Goal: Task Accomplishment & Management: Manage account settings

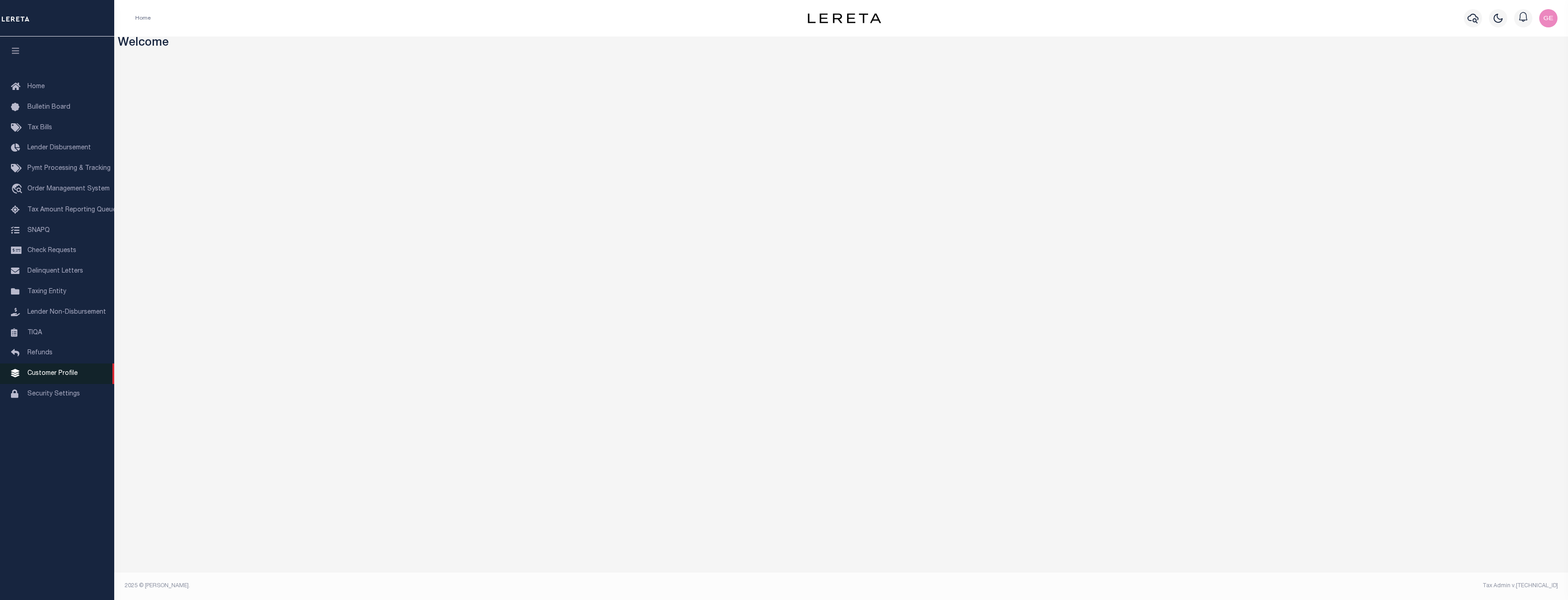
click at [67, 377] on span "Customer Profile" at bounding box center [52, 374] width 51 height 7
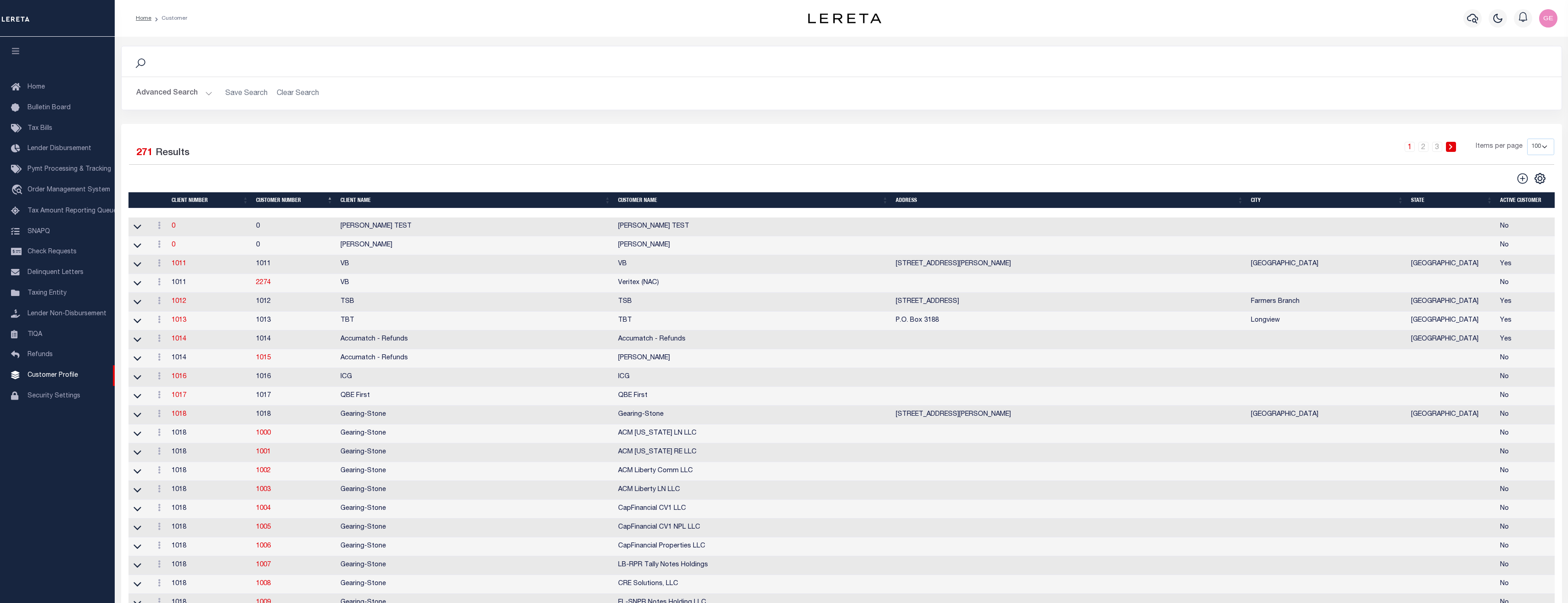
click at [239, 95] on h2 "Advanced Search Save Search Clear Search" at bounding box center [841, 93] width 1425 height 18
click at [207, 93] on button "Advanced Search" at bounding box center [174, 93] width 76 height 18
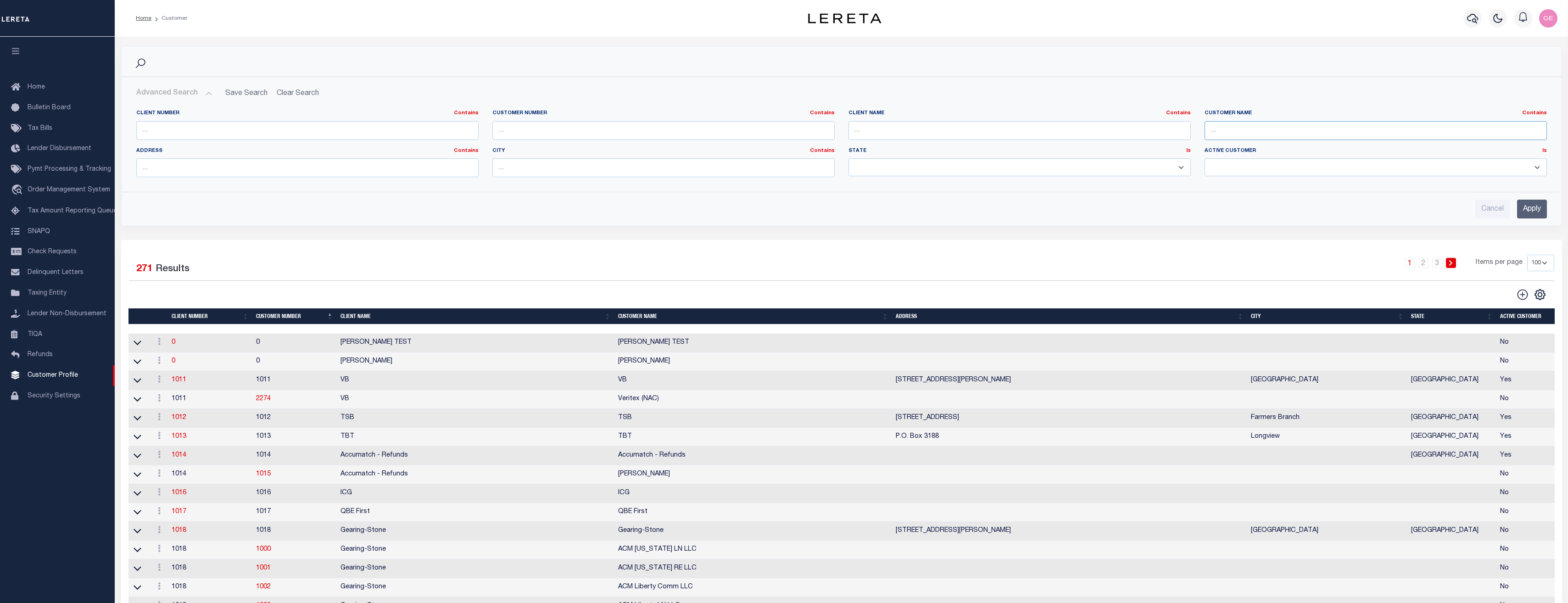
click at [1294, 126] on input "text" at bounding box center [1375, 130] width 342 height 19
click at [1287, 128] on input "text" at bounding box center [1375, 130] width 342 height 19
click at [1312, 124] on input "text" at bounding box center [1375, 130] width 342 height 19
paste input "CENTURY"
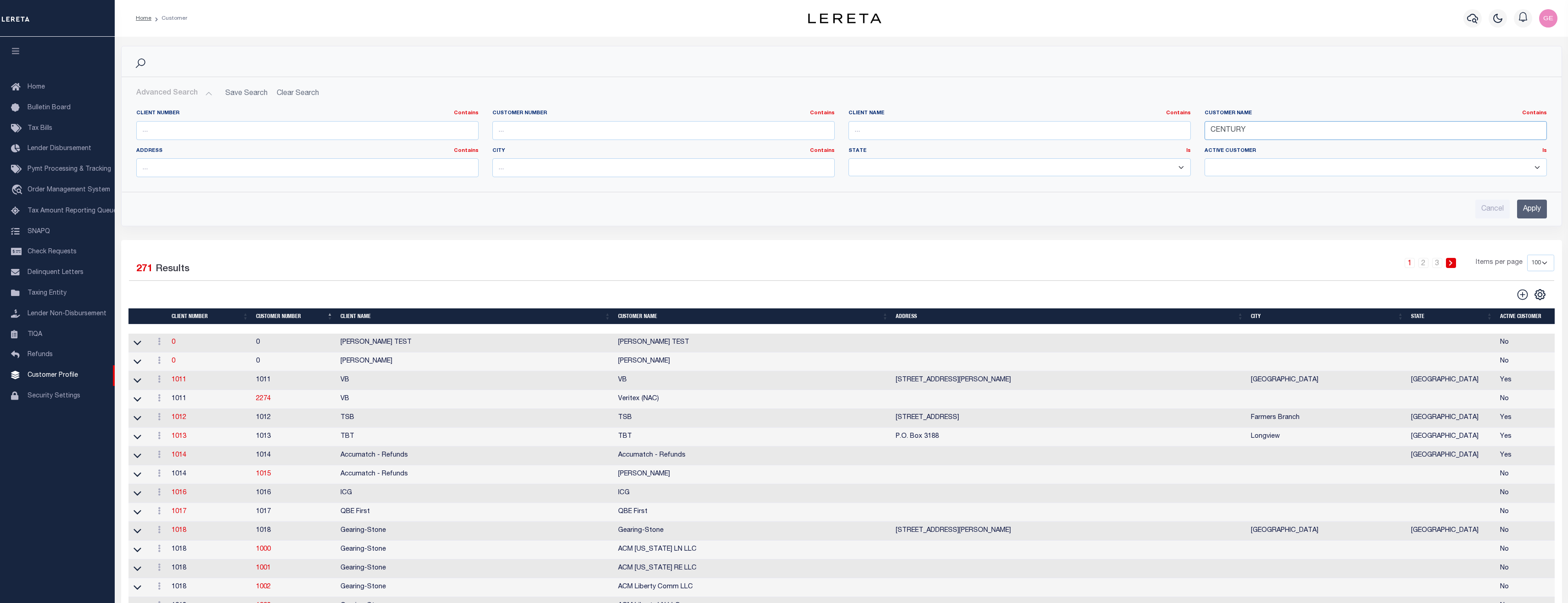
type input "CENTURY"
click at [1531, 207] on input "Apply" at bounding box center [1531, 209] width 30 height 19
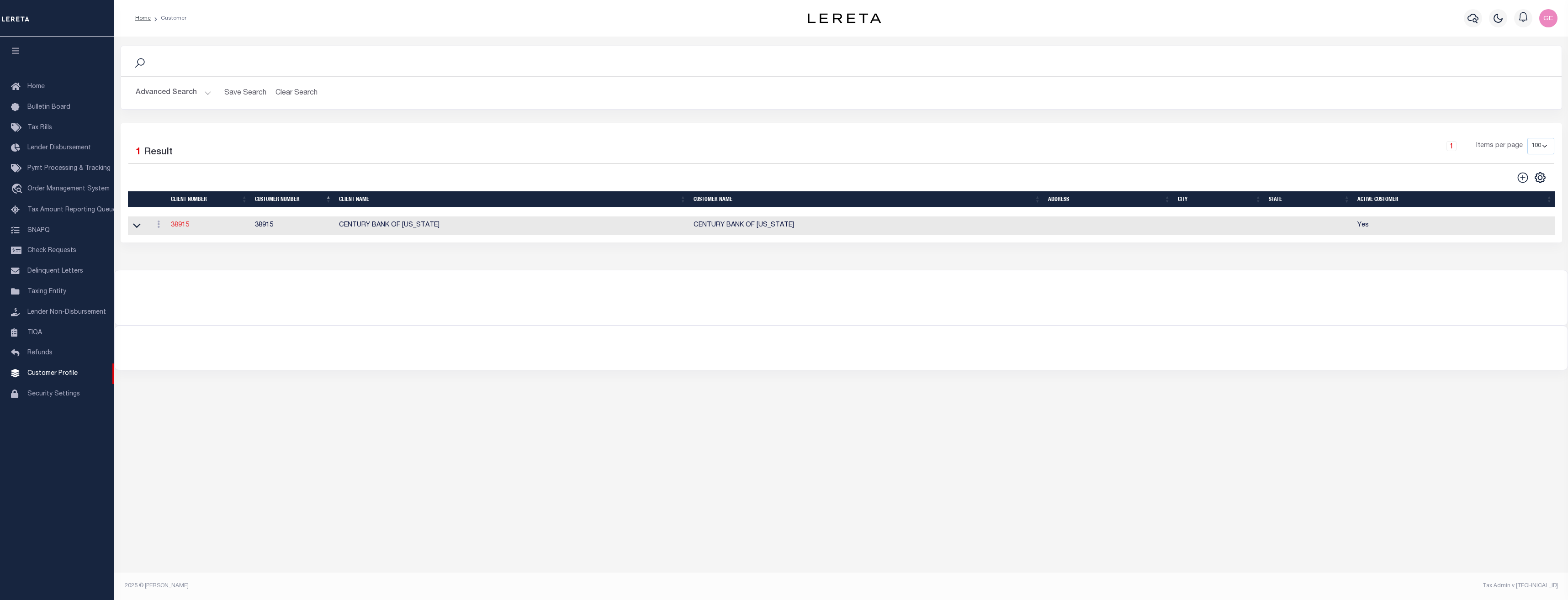
click at [178, 225] on link "38915" at bounding box center [180, 225] width 18 height 7
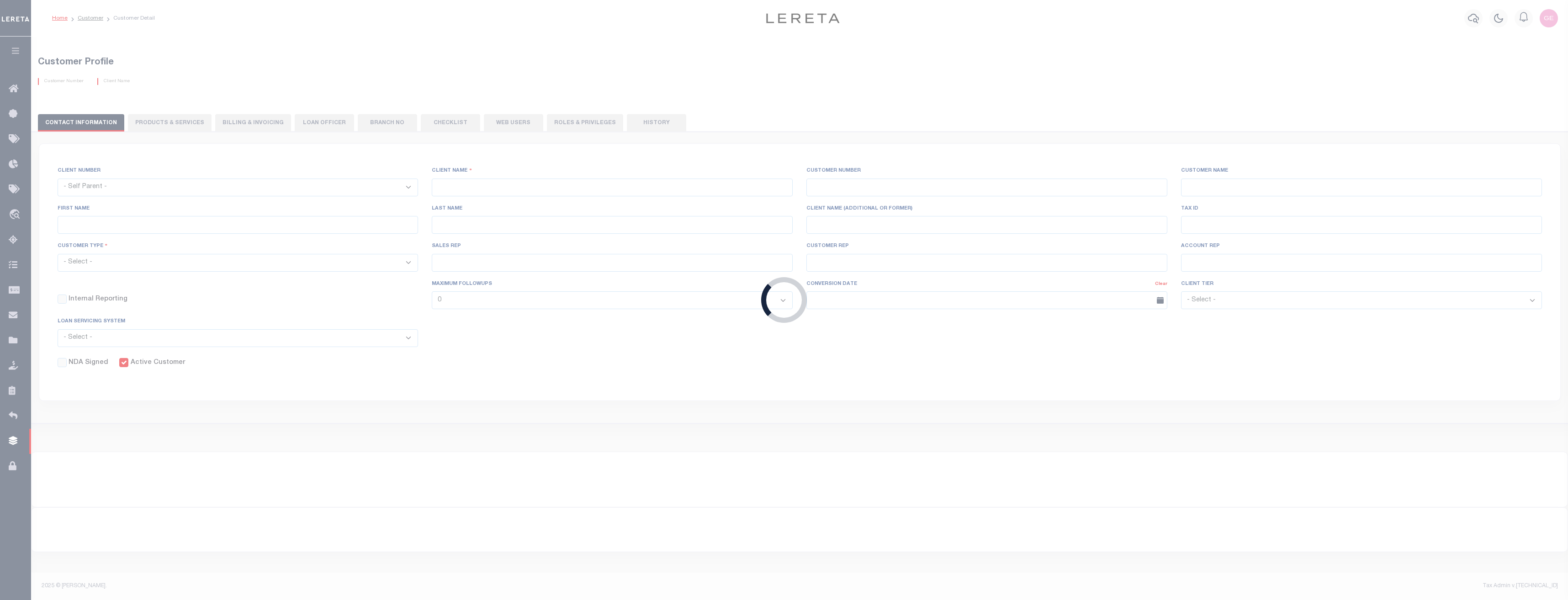
select select
type input "CENTURY BANK OF [US_STATE]"
type input "38915"
type input "CENTURY BANK OF [US_STATE]"
select select "Mixed Portfolio"
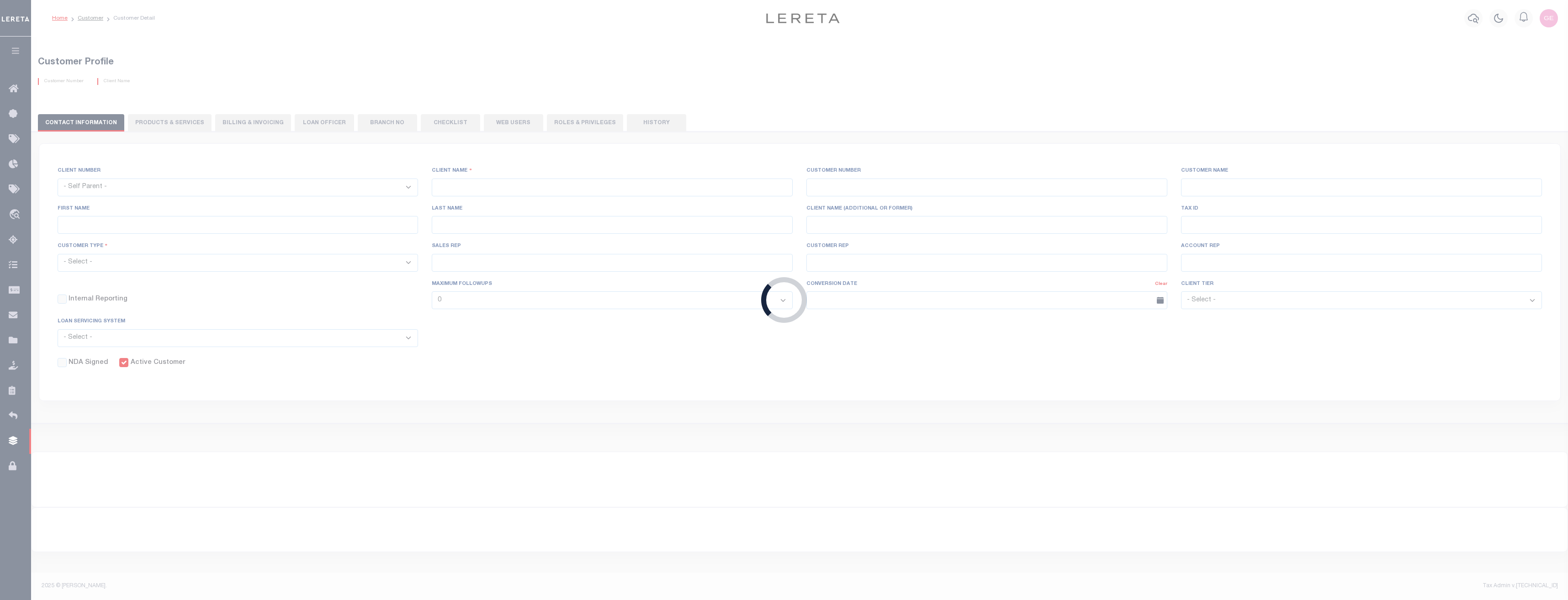
type input "NONE ,NONE"
type input "ELIZABETH WIEBE"
type input "10/30/2000"
checkbox input "true"
select select
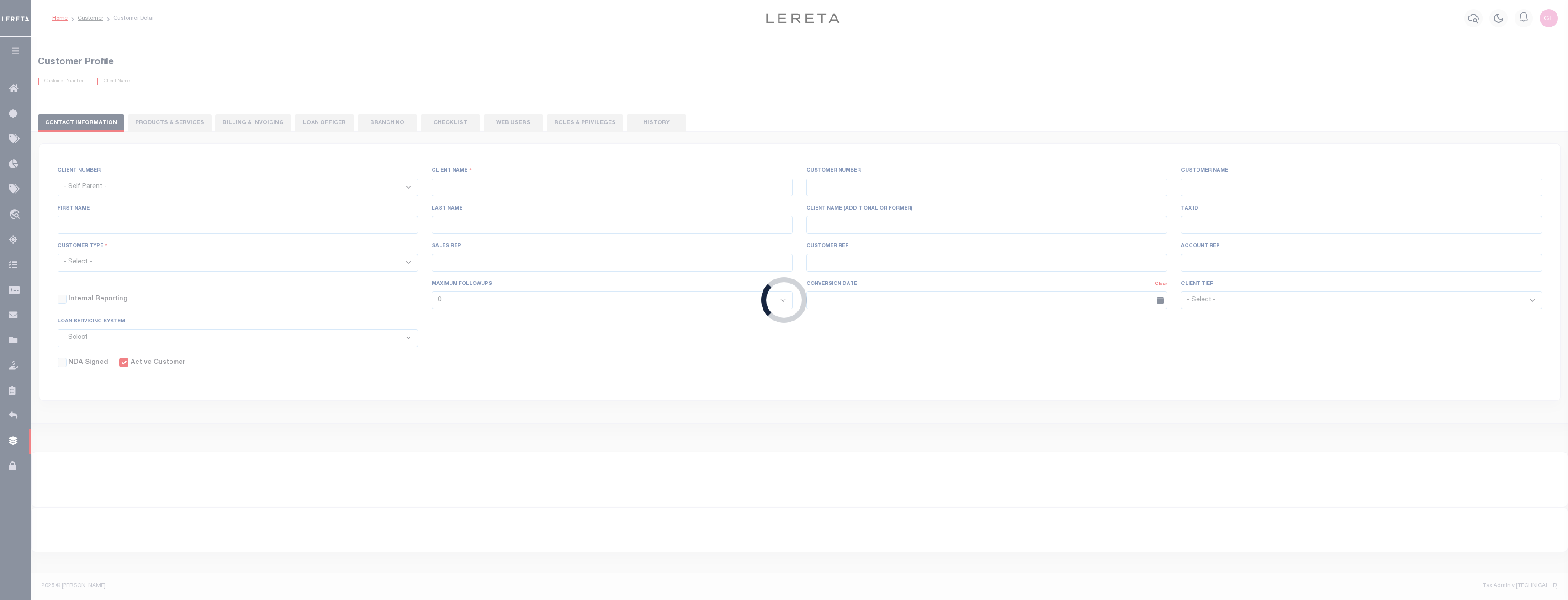
checkbox input "false"
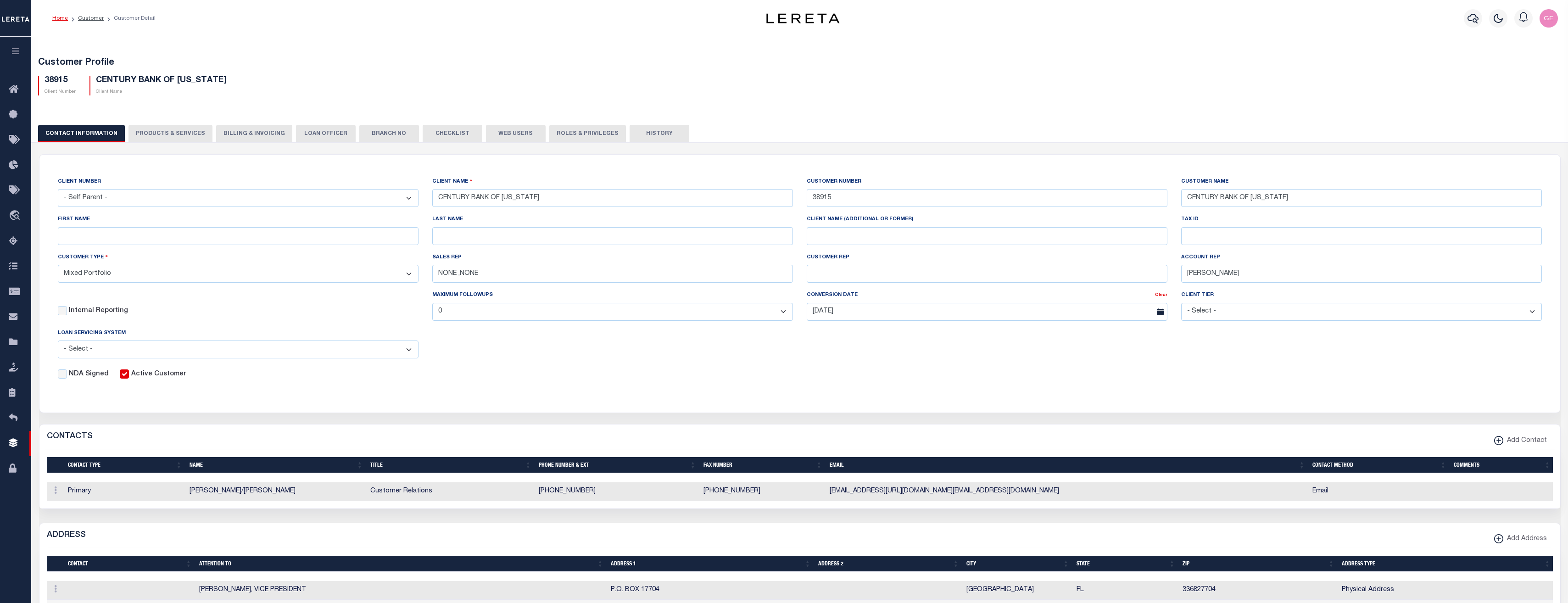
click at [170, 129] on button "PRODUCTS & SERVICES" at bounding box center [170, 133] width 84 height 18
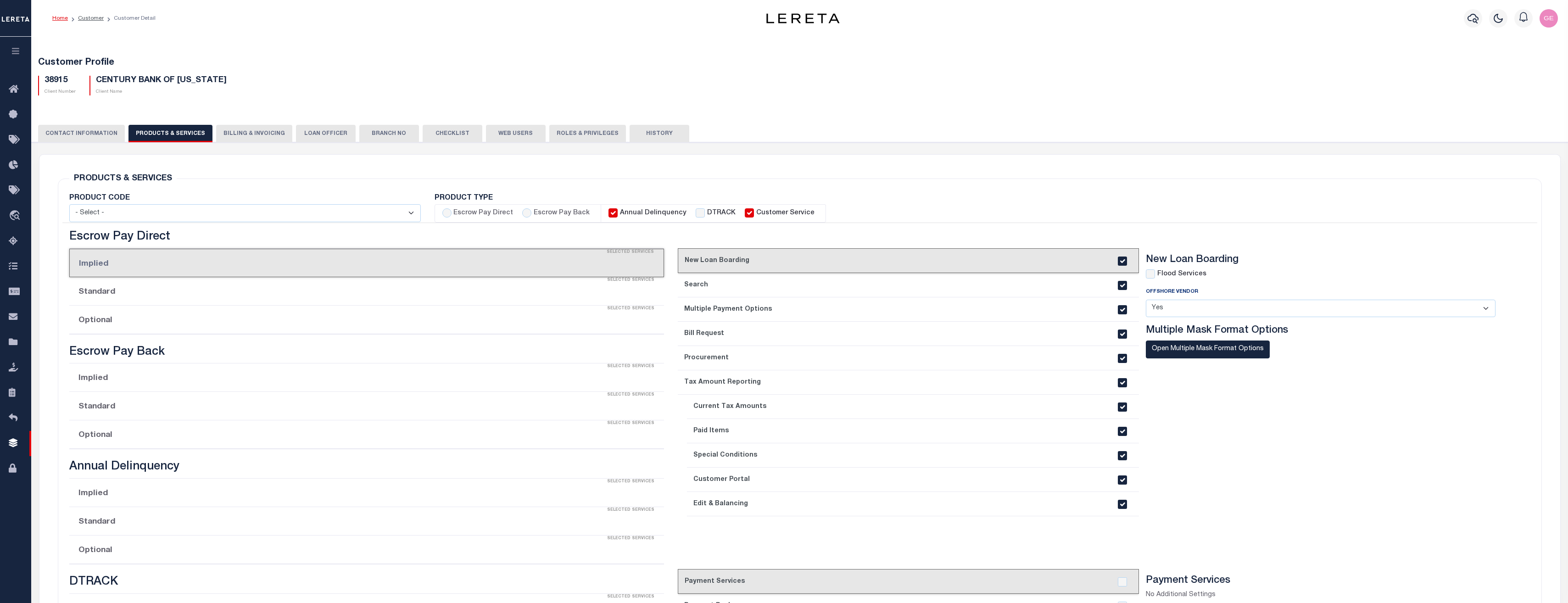
select select "STX"
radio input "true"
checkbox input "true"
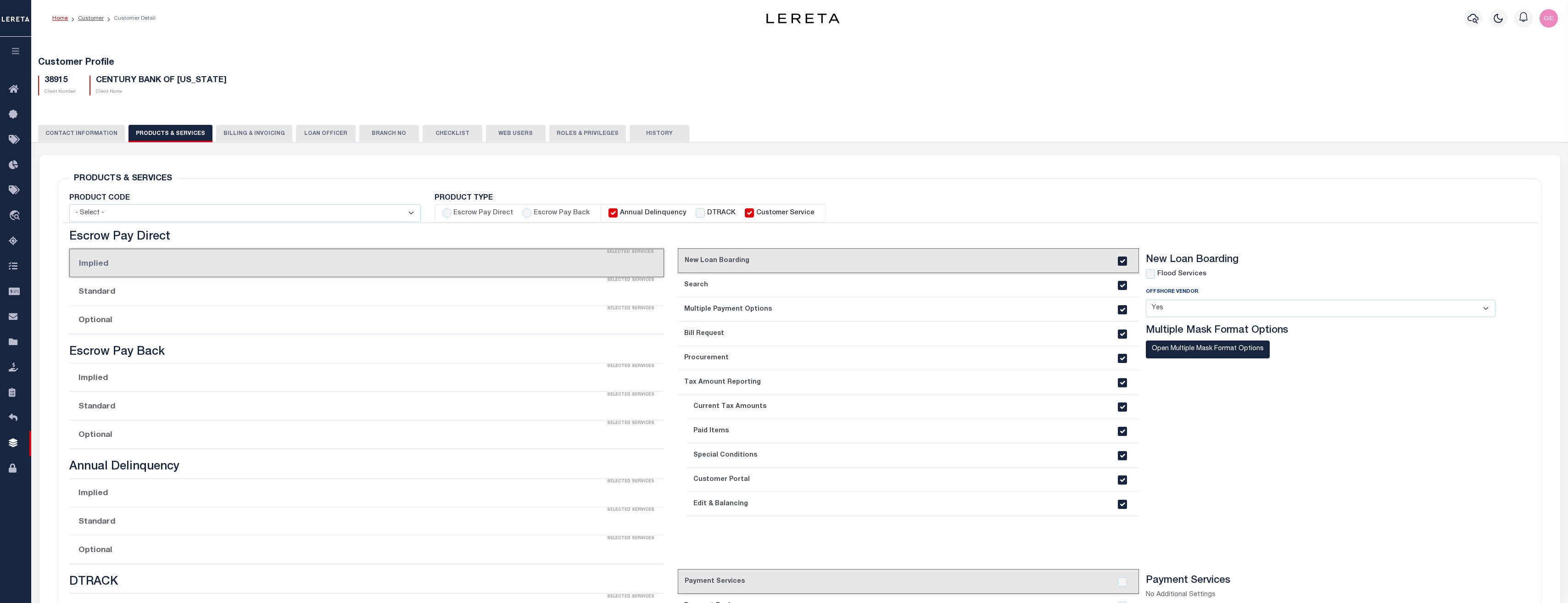
checkbox input "true"
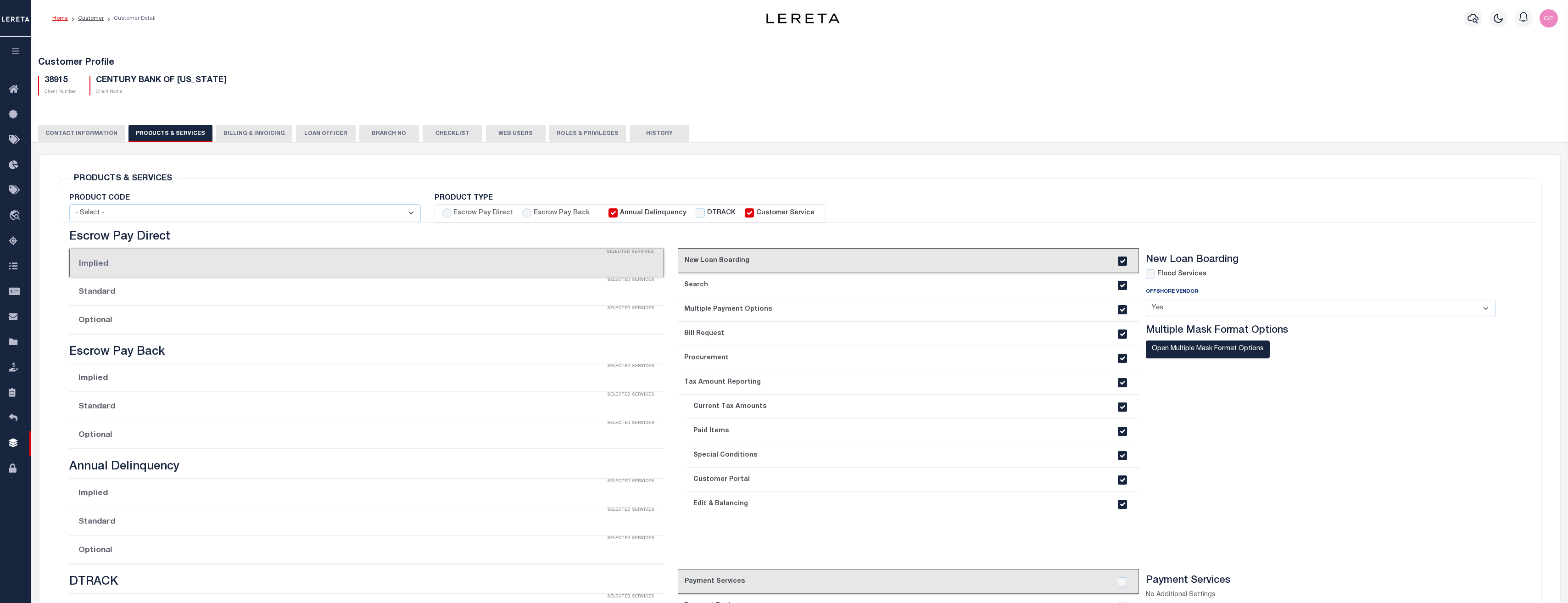
checkbox input "true"
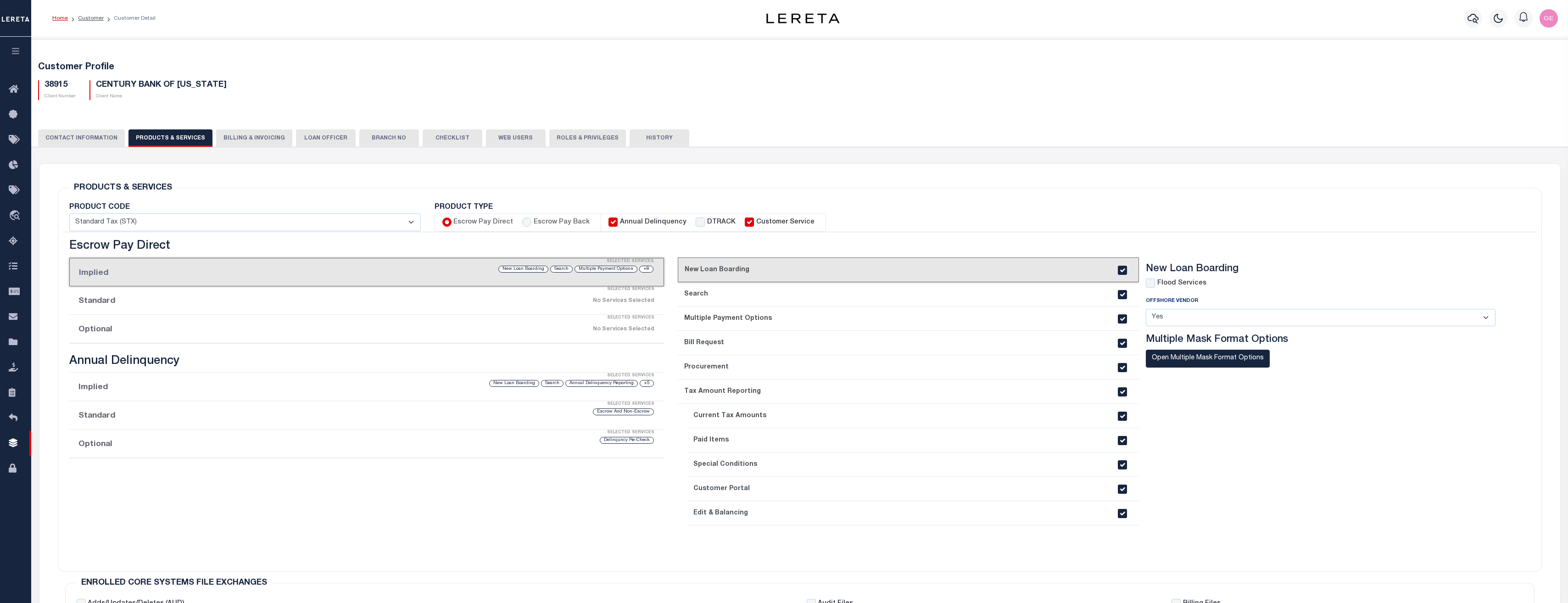
click at [84, 131] on button "CONTACT INFORMATION" at bounding box center [81, 138] width 87 height 18
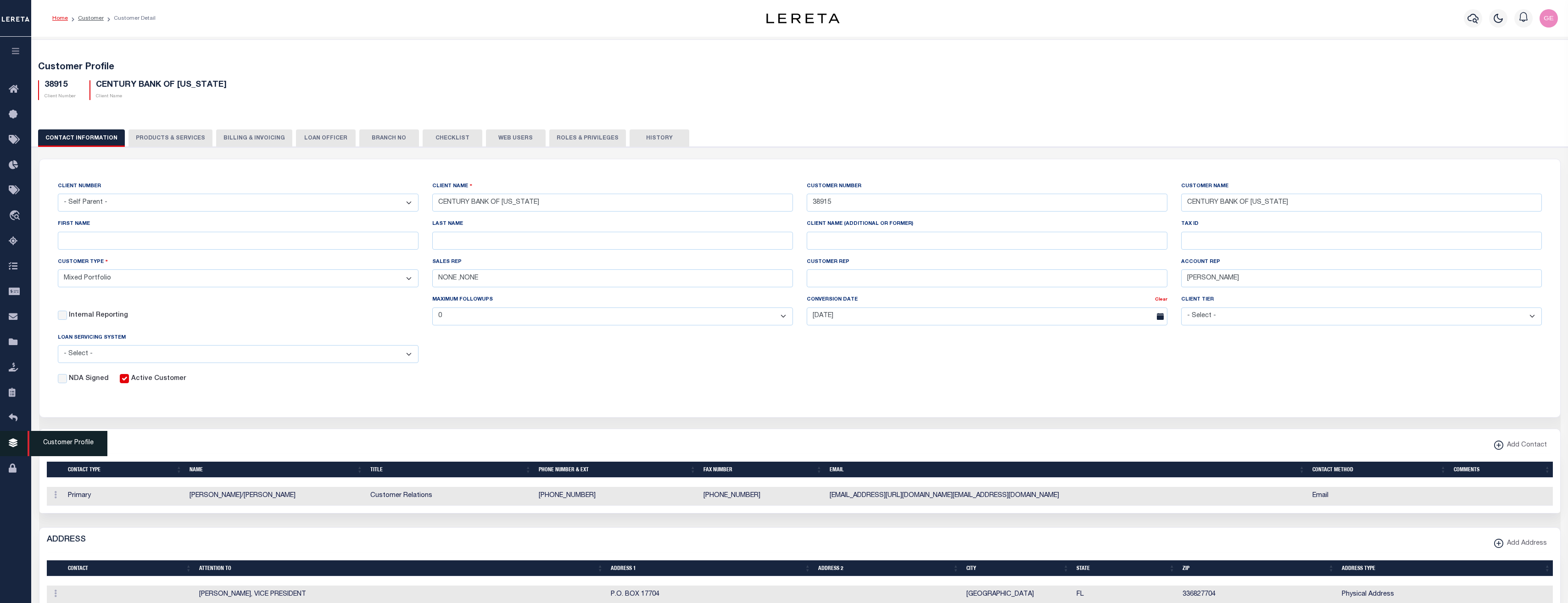
click at [18, 449] on icon at bounding box center [16, 443] width 15 height 12
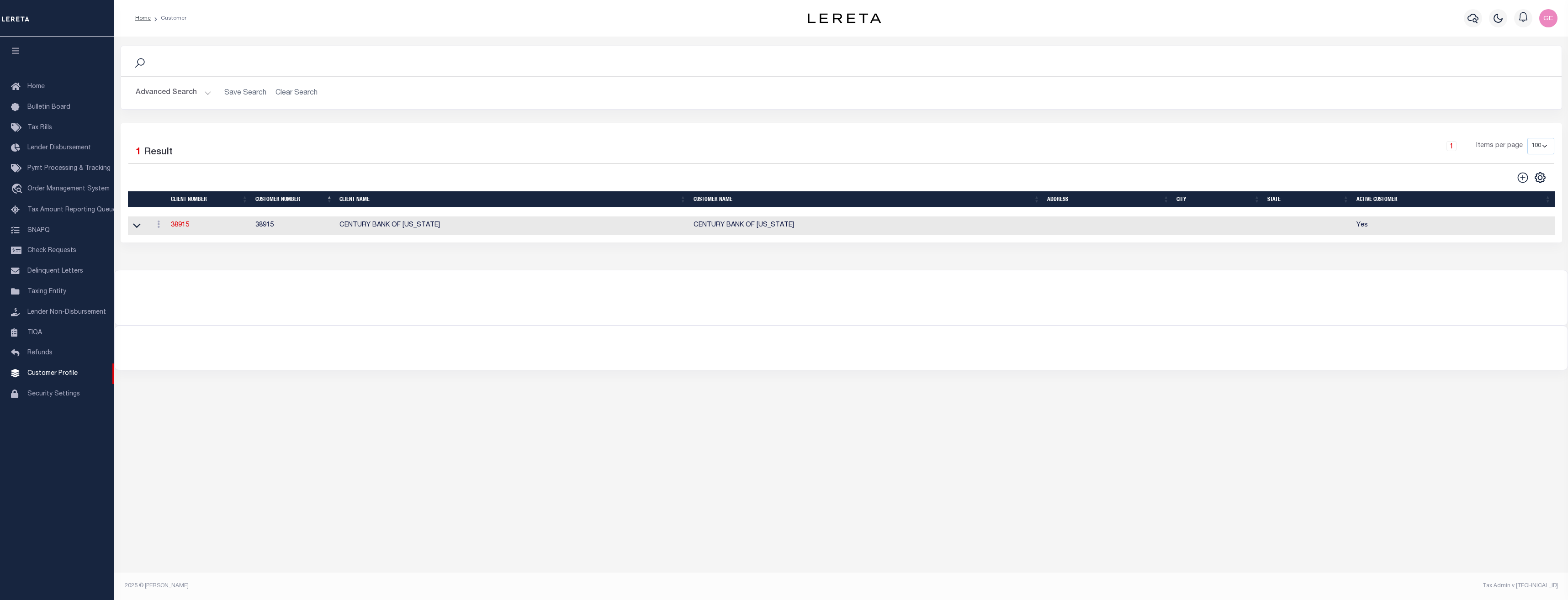
click at [289, 103] on div "Advanced Search Save Search Clear Search CustomerSearchGridWrapper_dynamictable…" at bounding box center [841, 92] width 1441 height 32
click at [293, 92] on h2 "Advanced Search Save Search Clear Search CustomerSearchGridWrapper_dynamictable…" at bounding box center [841, 92] width 1426 height 18
click at [276, 92] on h2 "Advanced Search Save Search Clear Search CustomerSearchGridWrapper_dynamictable…" at bounding box center [841, 92] width 1426 height 18
click at [288, 92] on h2 "Advanced Search Save Search Clear Search CustomerSearchGridWrapper_dynamictable…" at bounding box center [841, 92] width 1426 height 18
click at [195, 87] on button "Advanced Search" at bounding box center [173, 92] width 76 height 18
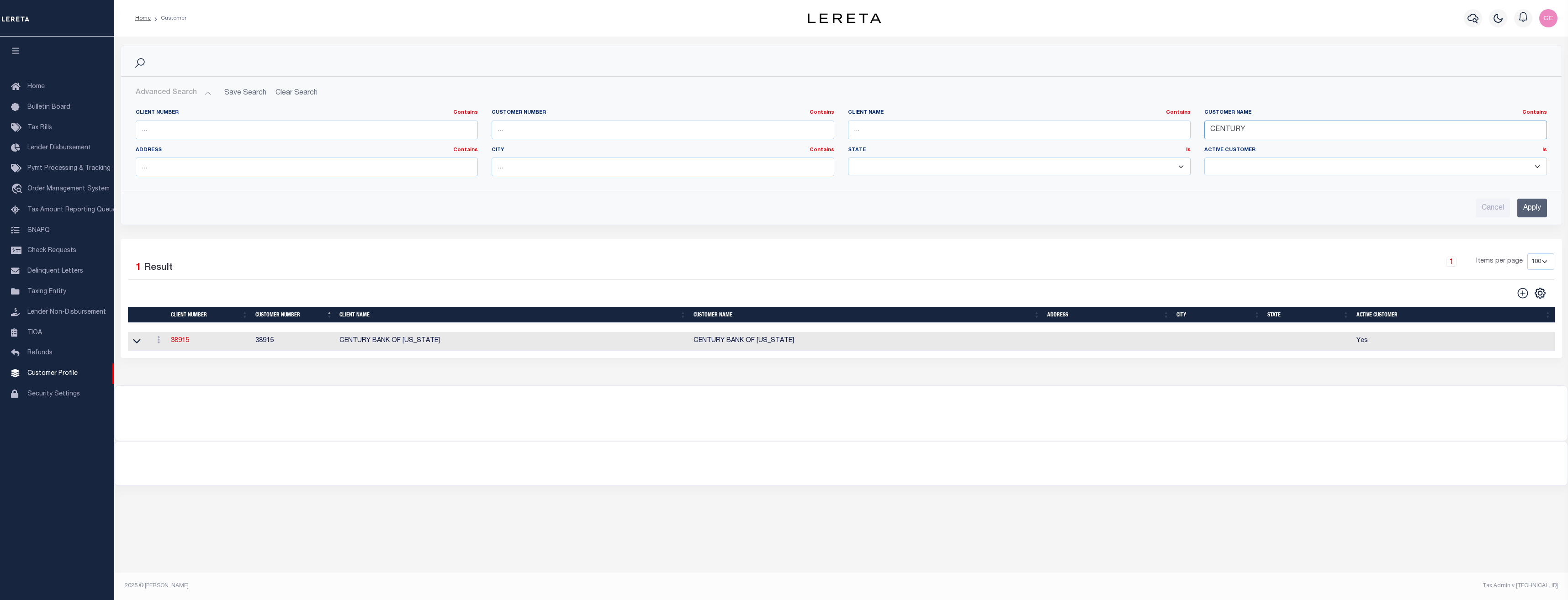
click at [1274, 127] on input "CENTURY" at bounding box center [1376, 130] width 343 height 19
type input "C"
type input "cook"
click at [1536, 209] on input "Apply" at bounding box center [1532, 208] width 30 height 19
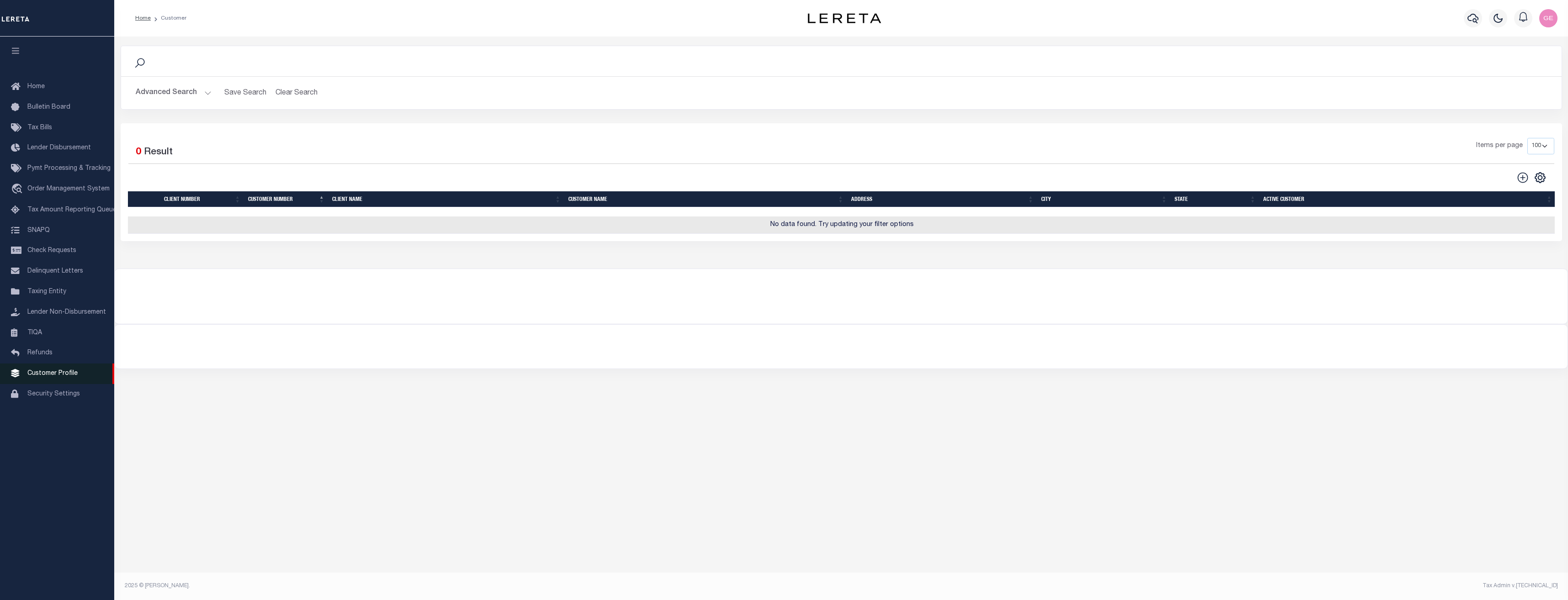
click at [64, 377] on span "Customer Profile" at bounding box center [52, 374] width 51 height 7
click at [212, 87] on h2 "Advanced Search Save Search Clear Search CustomerSearchGridWrapper_dynamictable…" at bounding box center [841, 92] width 1426 height 18
click at [299, 97] on h2 "Advanced Search Save Search Clear Search CustomerSearchGridWrapper_dynamictable…" at bounding box center [841, 92] width 1426 height 18
click at [301, 92] on h2 "Advanced Search Save Search Clear Search CustomerSearchGridWrapper_dynamictable…" at bounding box center [841, 92] width 1426 height 18
click at [209, 94] on button "Advanced Search" at bounding box center [173, 92] width 76 height 18
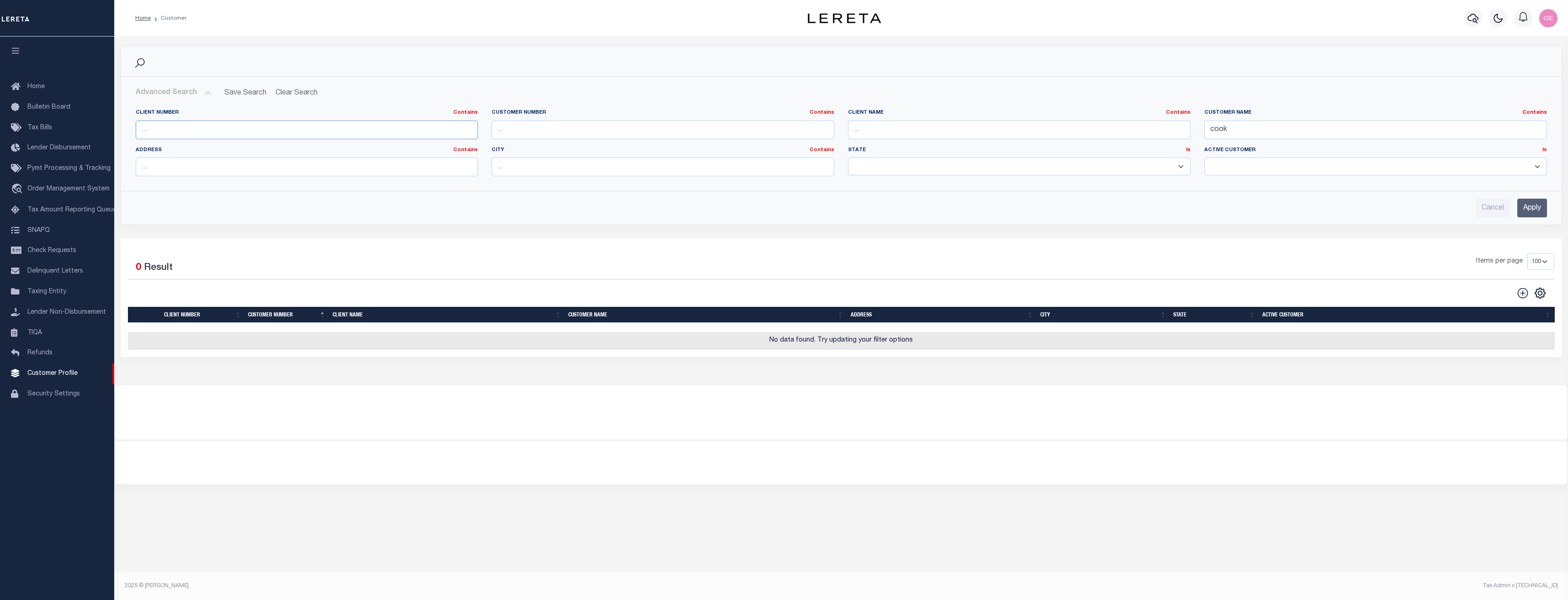
click at [248, 125] on input "text" at bounding box center [307, 130] width 343 height 19
paste input "2198 - GS"
type input "2198"
click at [1533, 210] on input "Apply" at bounding box center [1532, 208] width 30 height 19
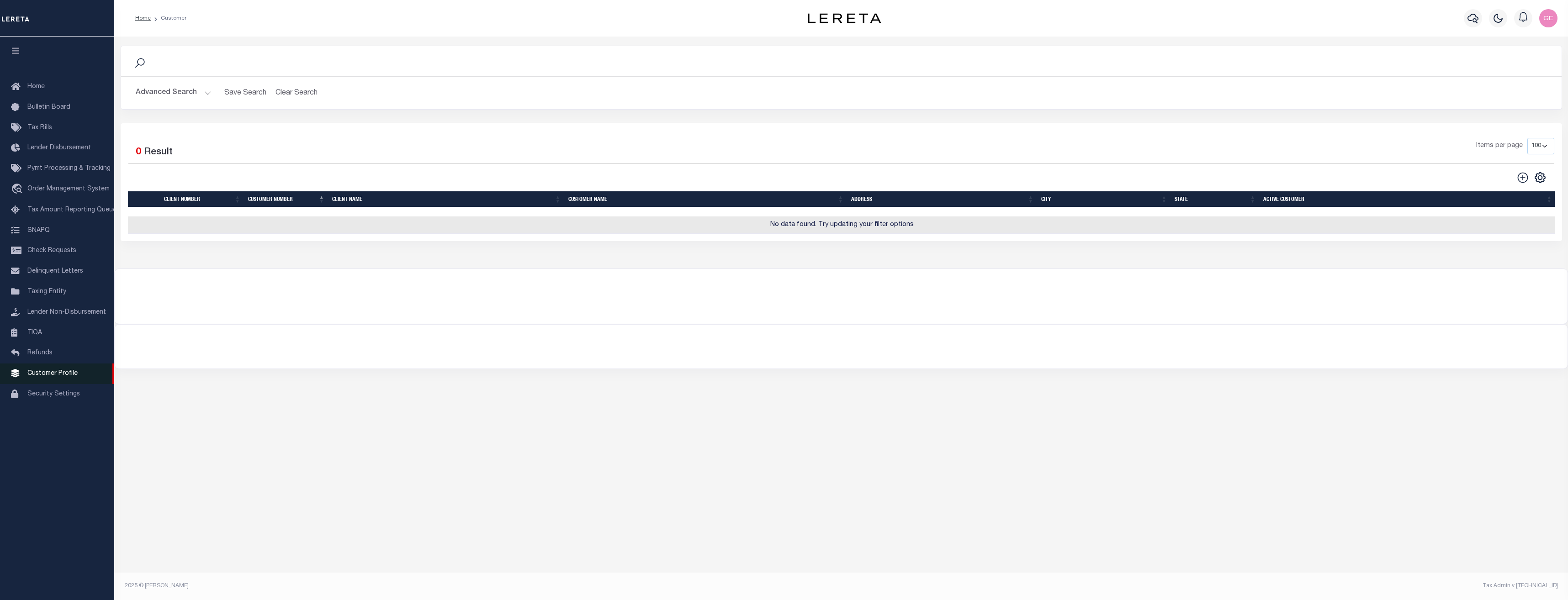
click at [75, 377] on span "Customer Profile" at bounding box center [52, 374] width 51 height 7
click at [313, 91] on button "Clear Search" at bounding box center [297, 92] width 50 height 18
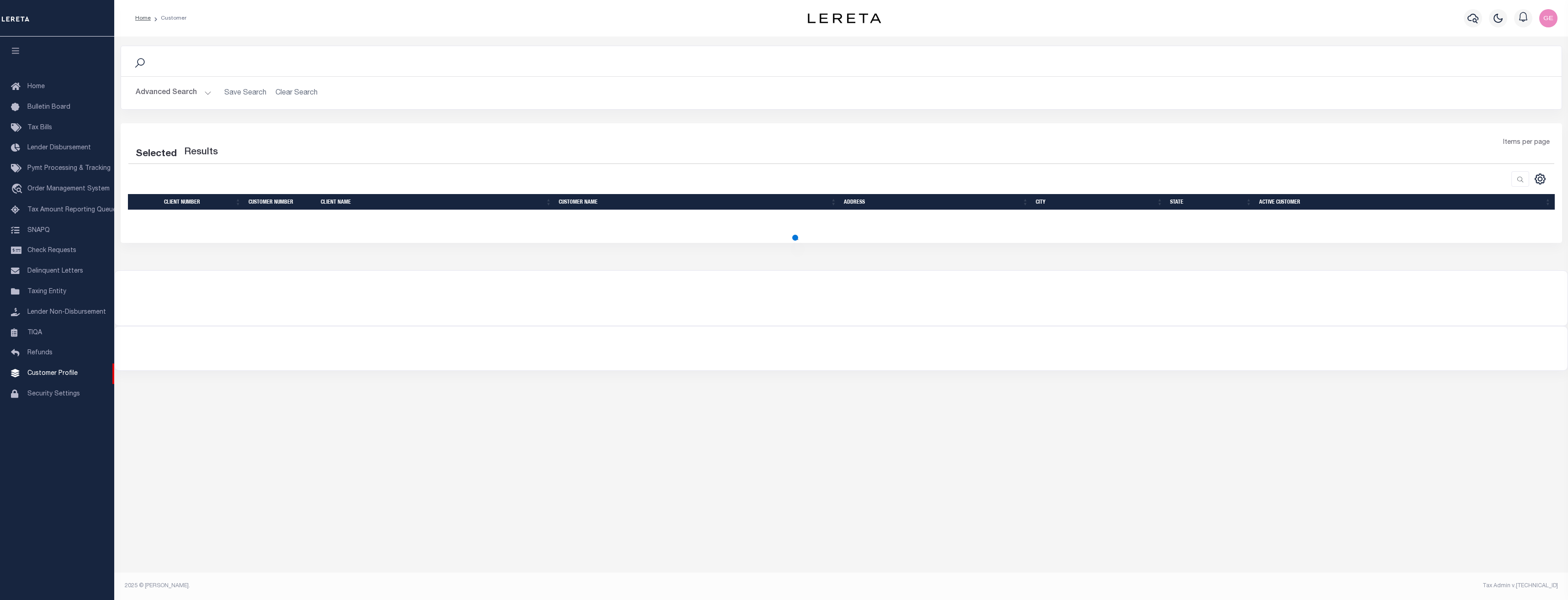
click at [205, 100] on button "Advanced Search" at bounding box center [173, 92] width 76 height 18
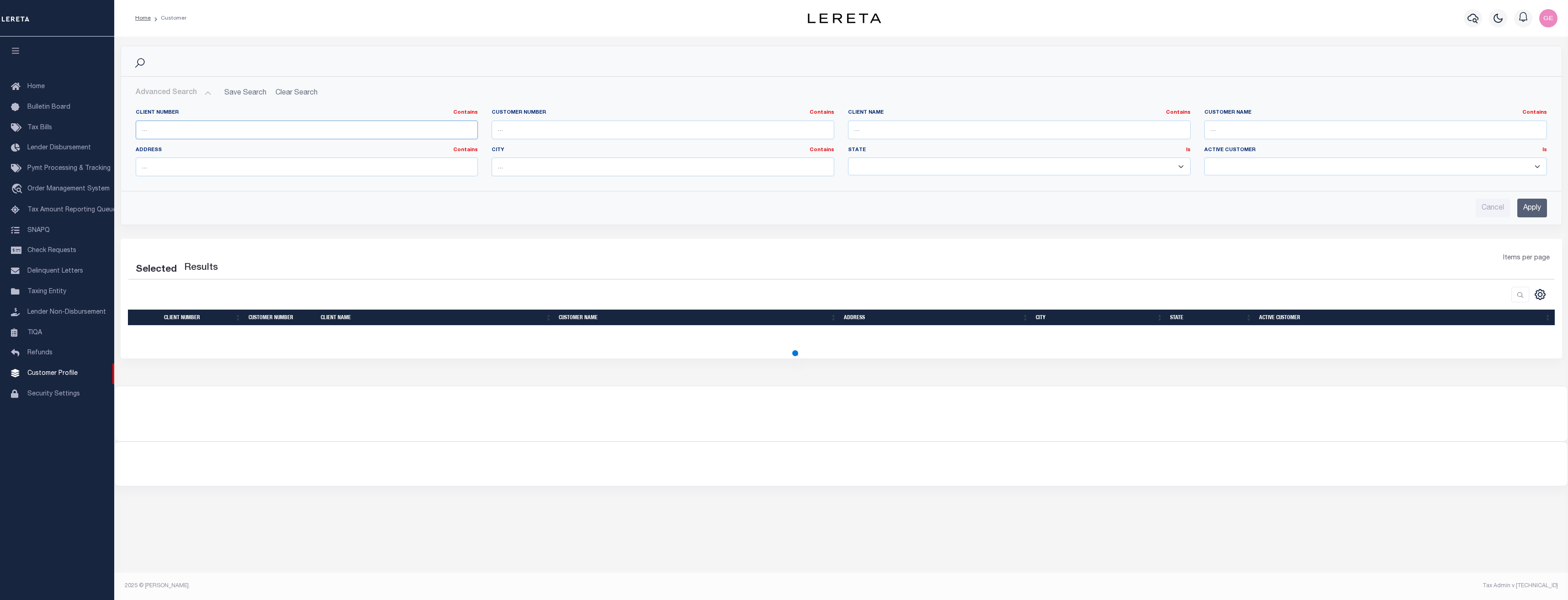
click at [225, 122] on input "text" at bounding box center [307, 130] width 343 height 19
paste input "2198 - GS"
type input "2198"
click at [1528, 208] on input "Apply" at bounding box center [1532, 208] width 30 height 19
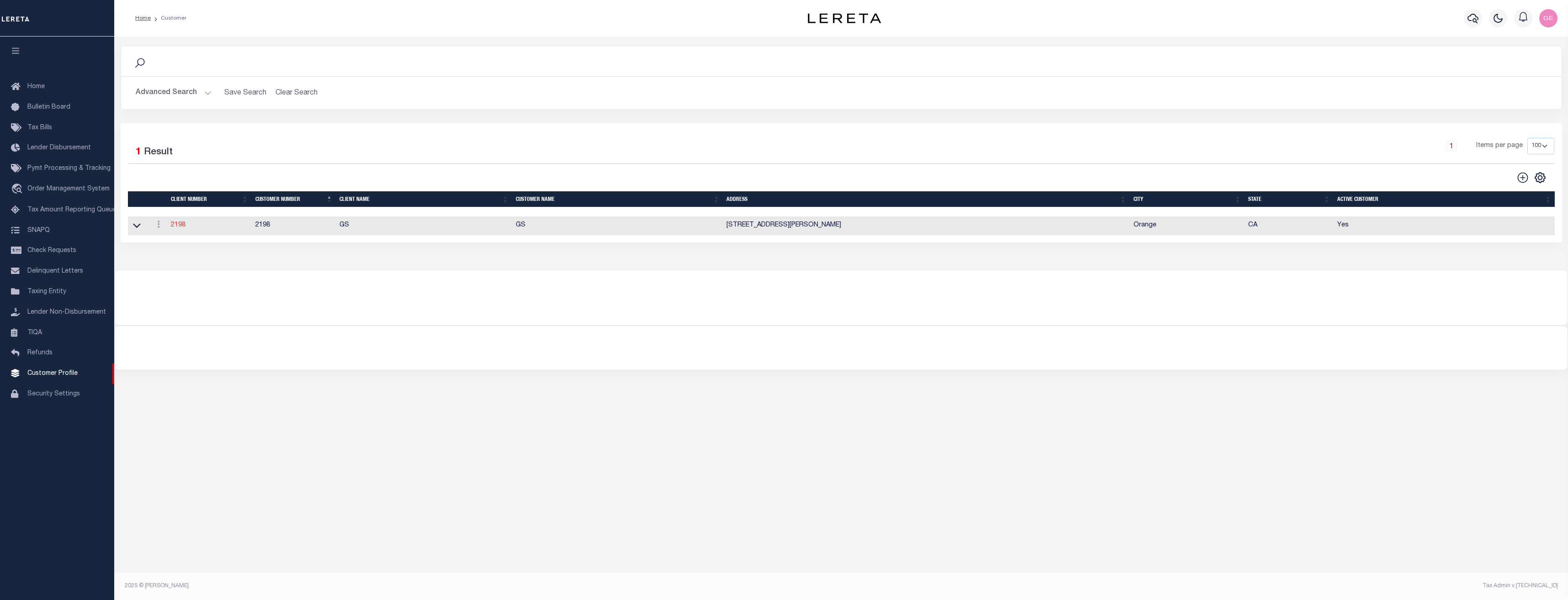
click at [175, 228] on link "2198" at bounding box center [178, 225] width 15 height 7
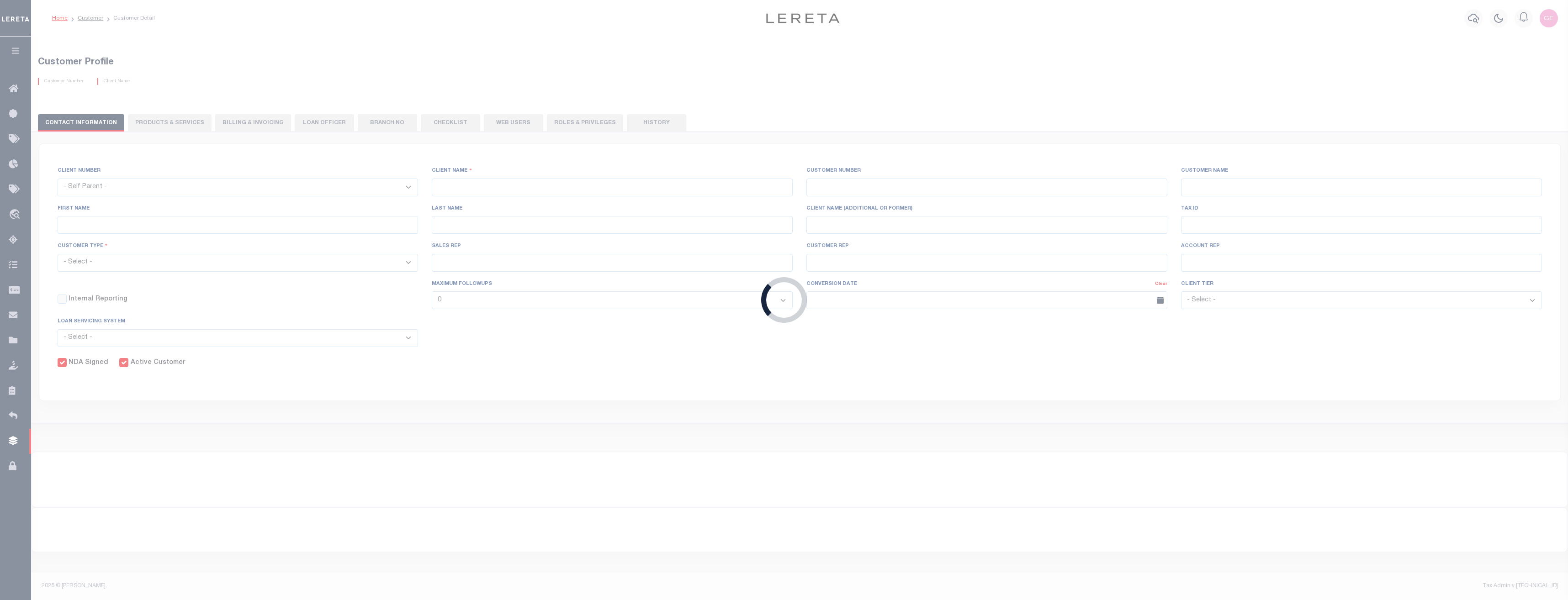
select select
type input "GS"
type input "2198"
type input "GS"
type input "[PERSON_NAME]"
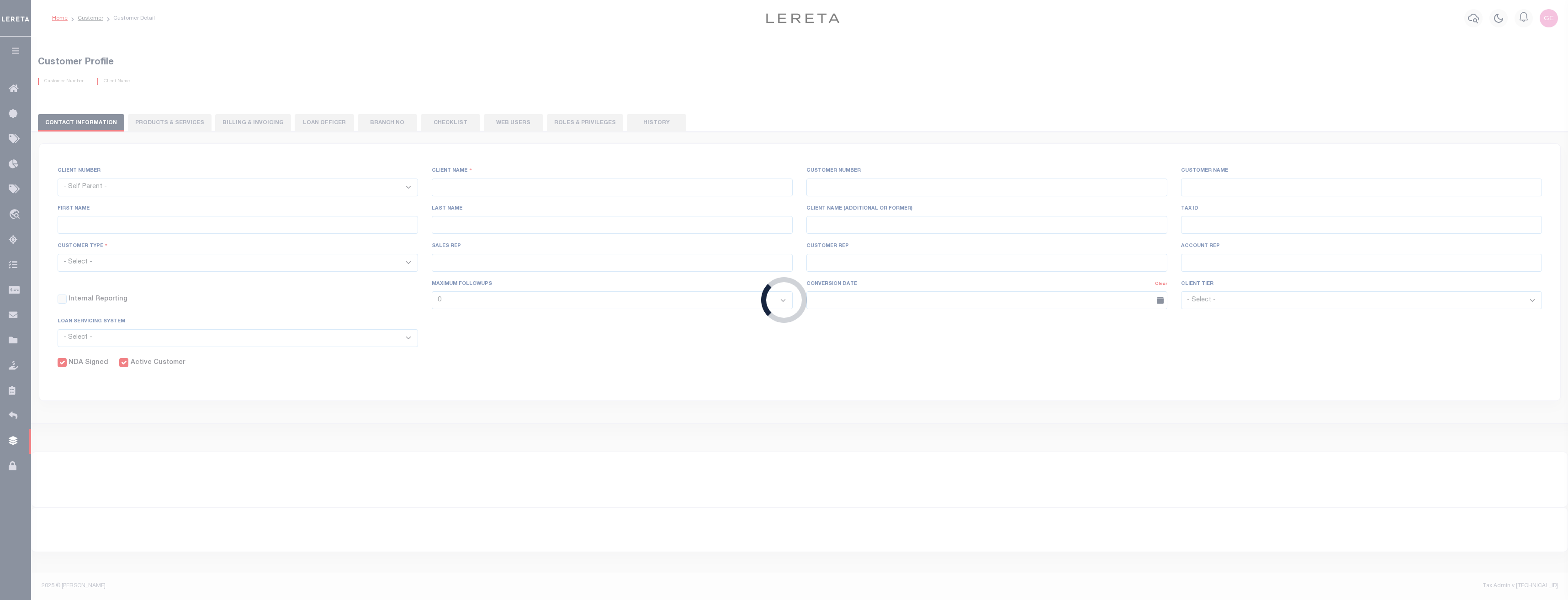
type input "Suttey"
select select "Mixed Portfolio"
type input "[PERSON_NAME]"
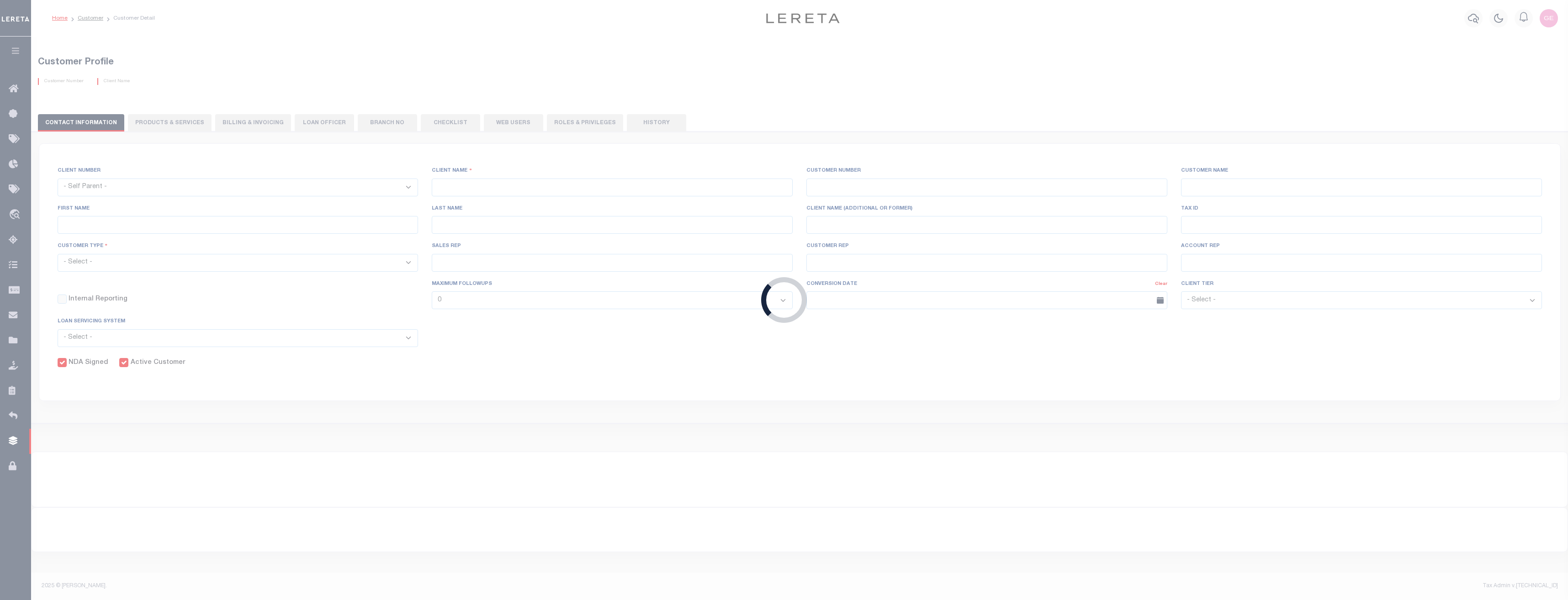
checkbox input "true"
select select
checkbox input "true"
type textarea "Minimum loan volume is charged annually, not monthly. 40 x 12 = 480 minimum loa…"
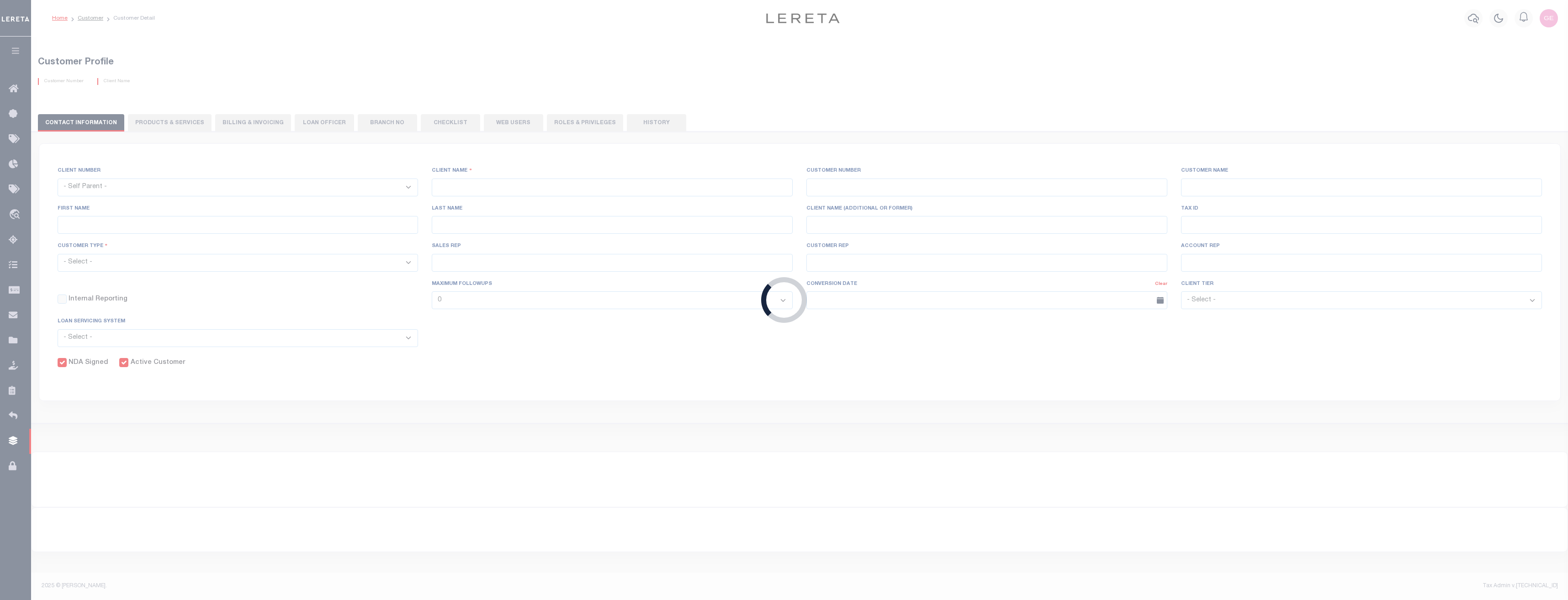
type input "40"
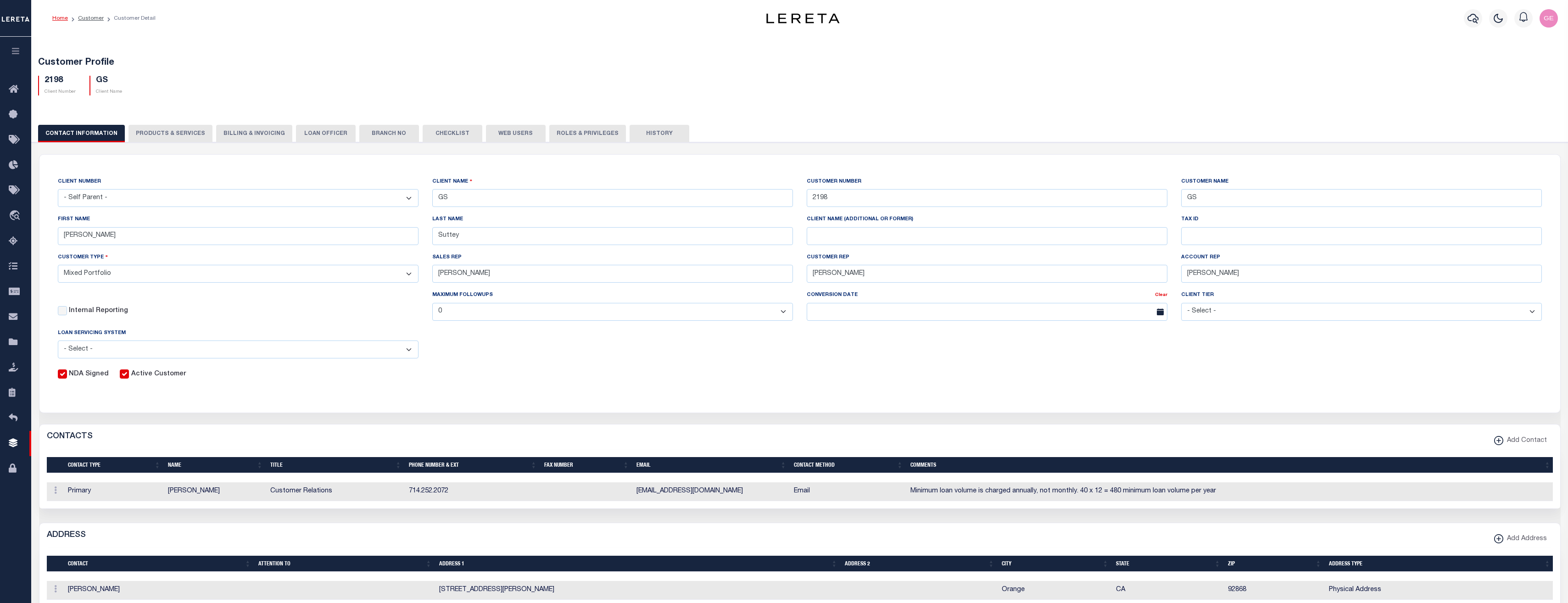
click at [179, 128] on button "PRODUCTS & SERVICES" at bounding box center [170, 133] width 84 height 18
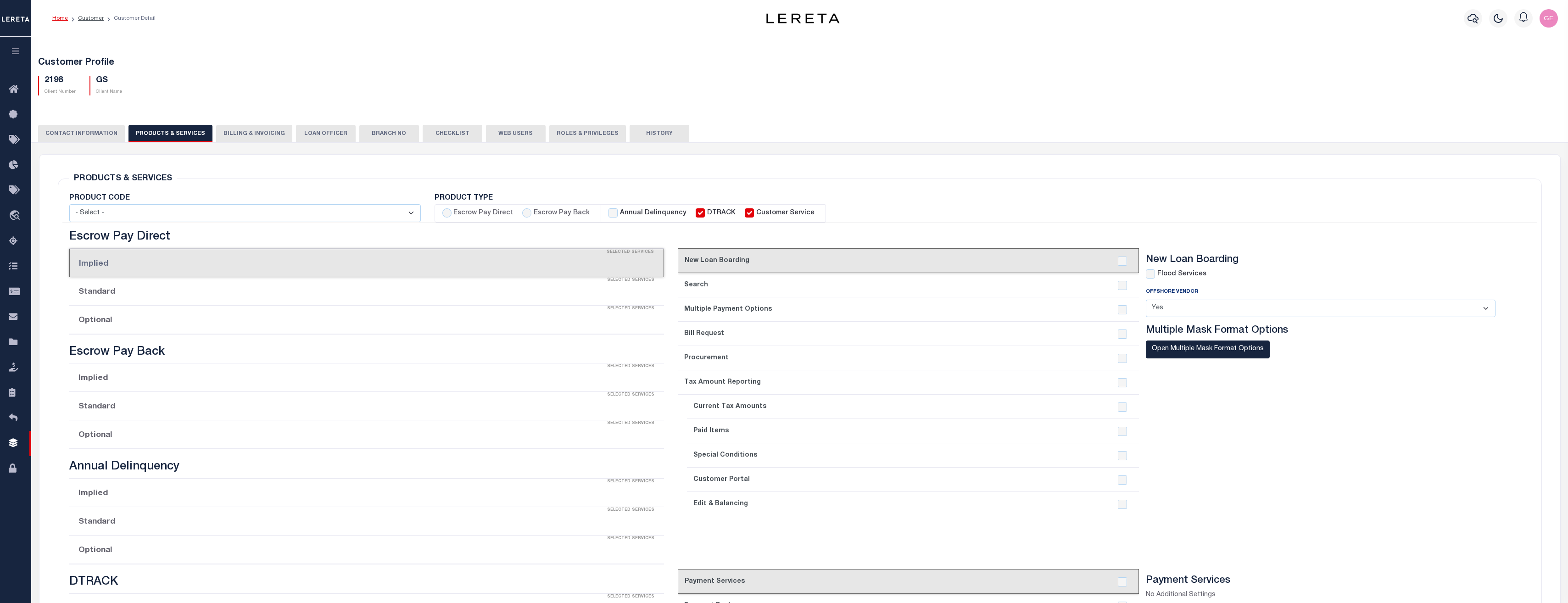
select select "STX"
radio input "true"
checkbox input "true"
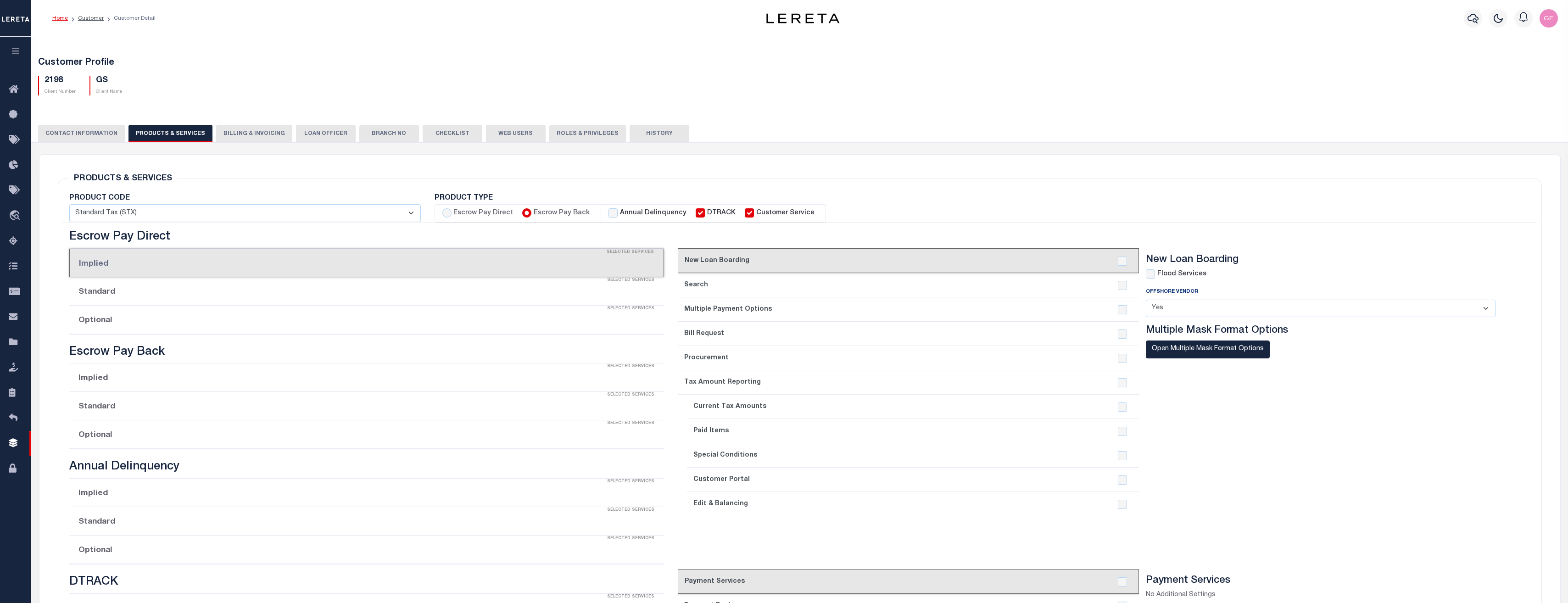
checkbox input "true"
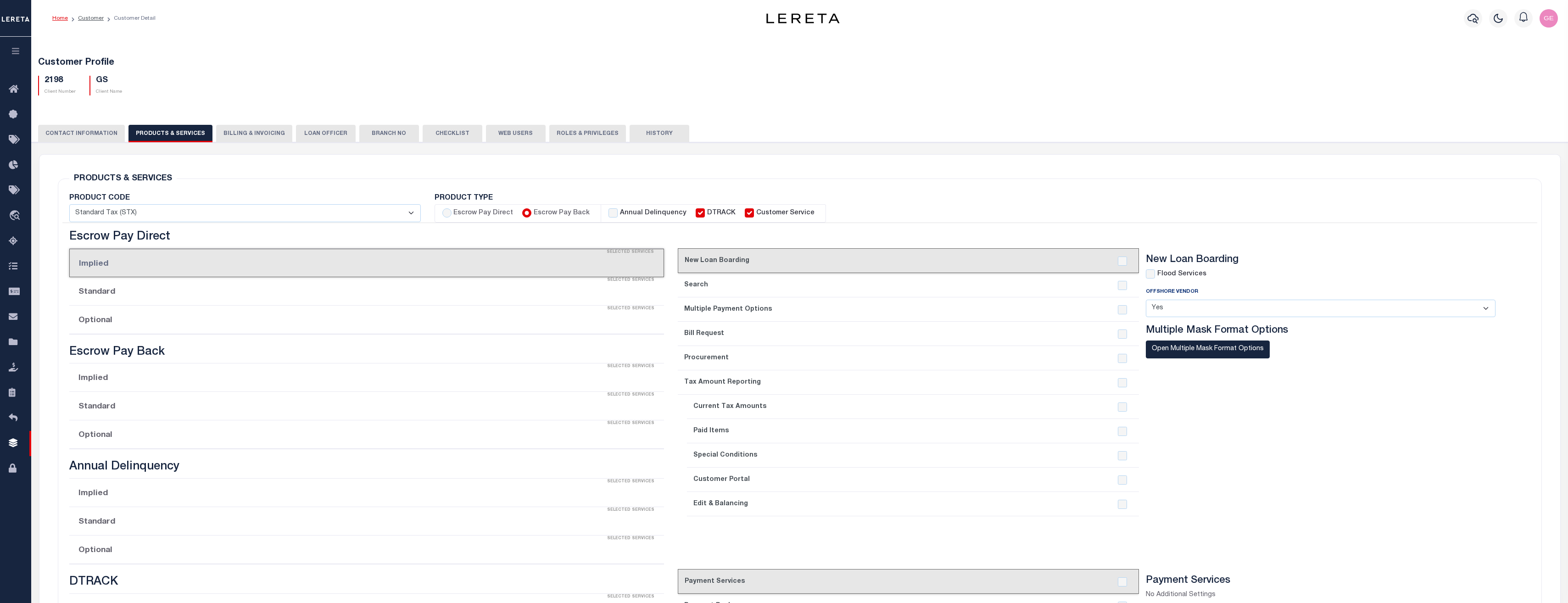
checkbox input "true"
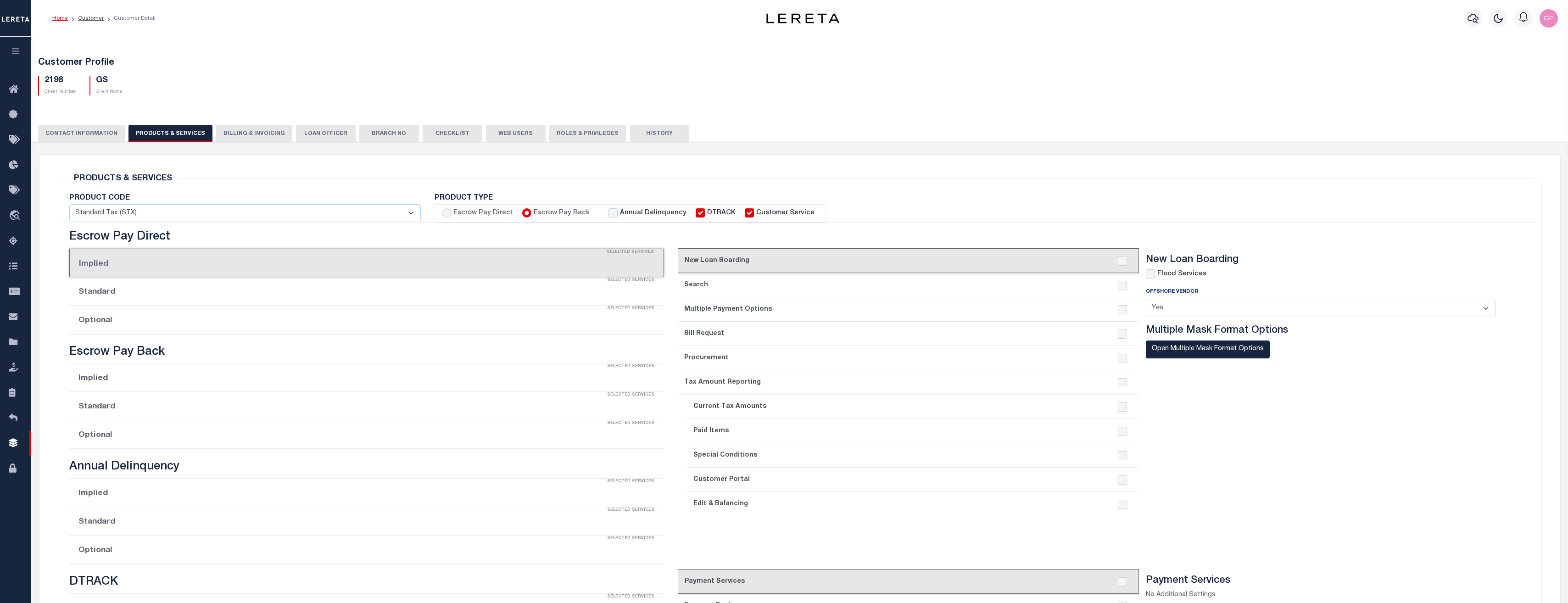
checkbox input "true"
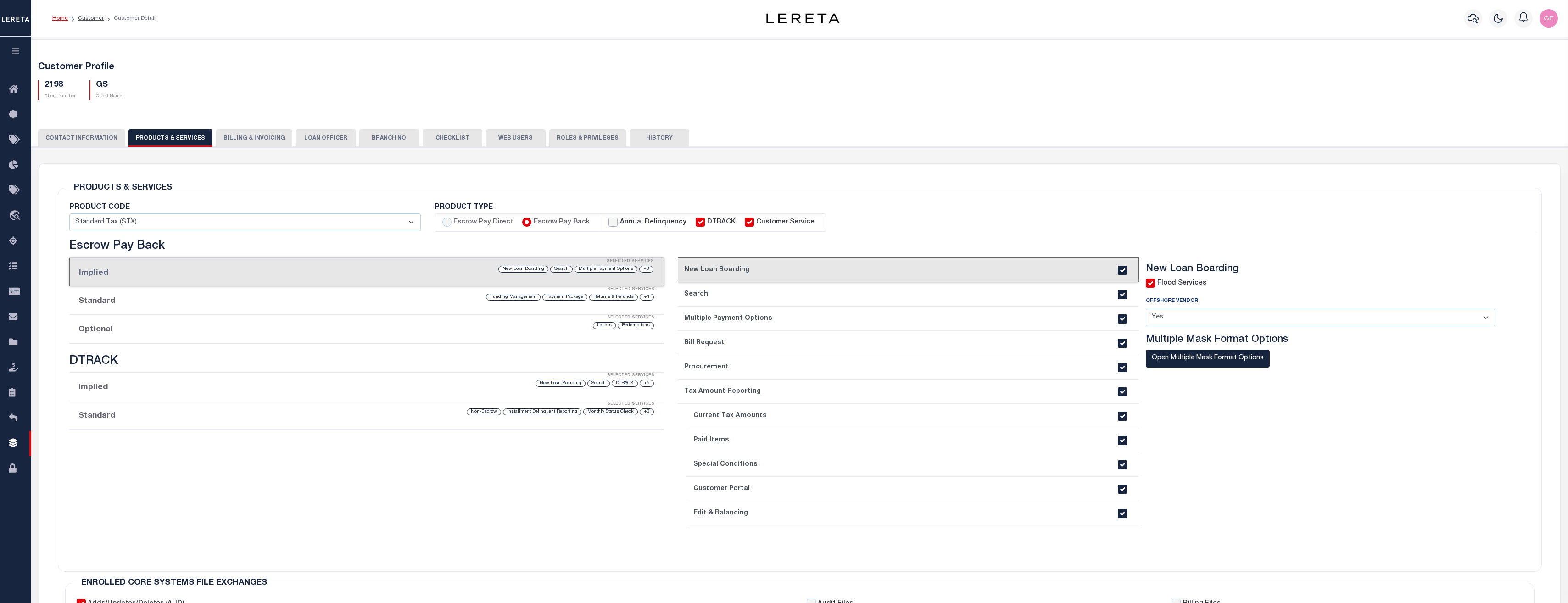
click at [611, 222] on input "Annual Delinquency" at bounding box center [613, 222] width 9 height 9
checkbox input "true"
checkbox input "false"
checkbox input "true"
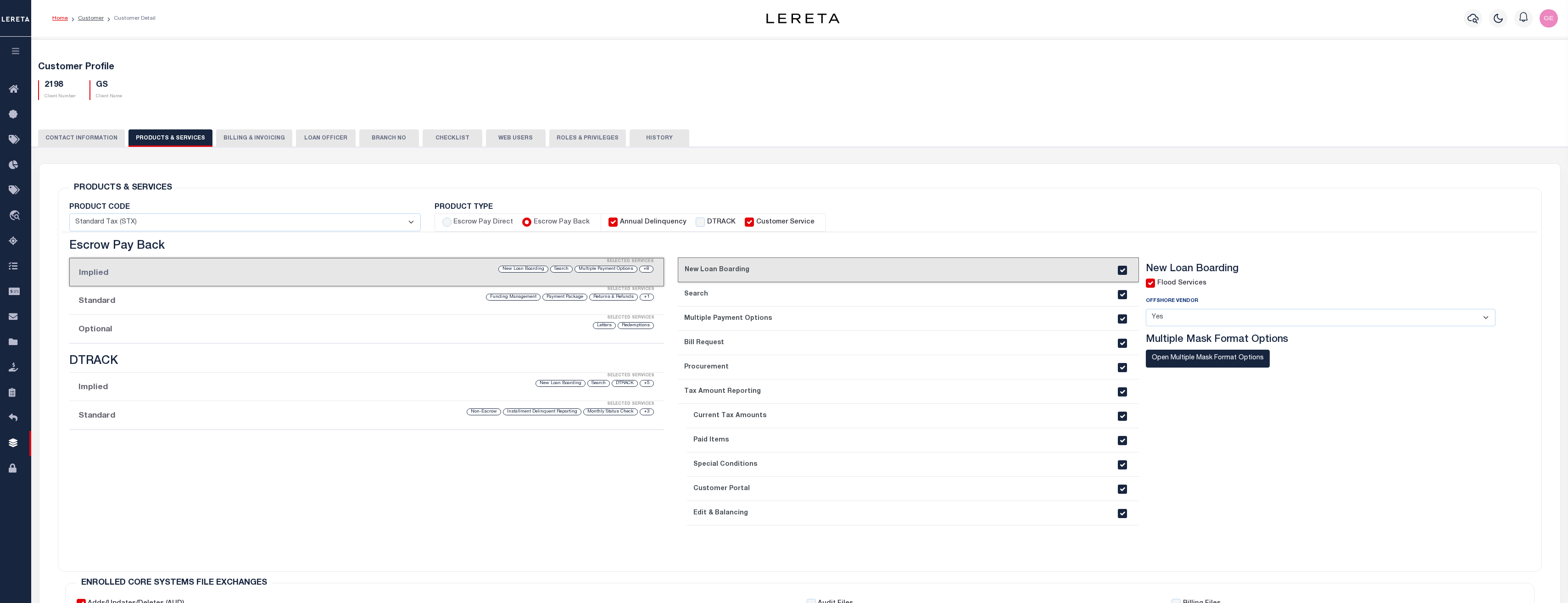
checkbox input "true"
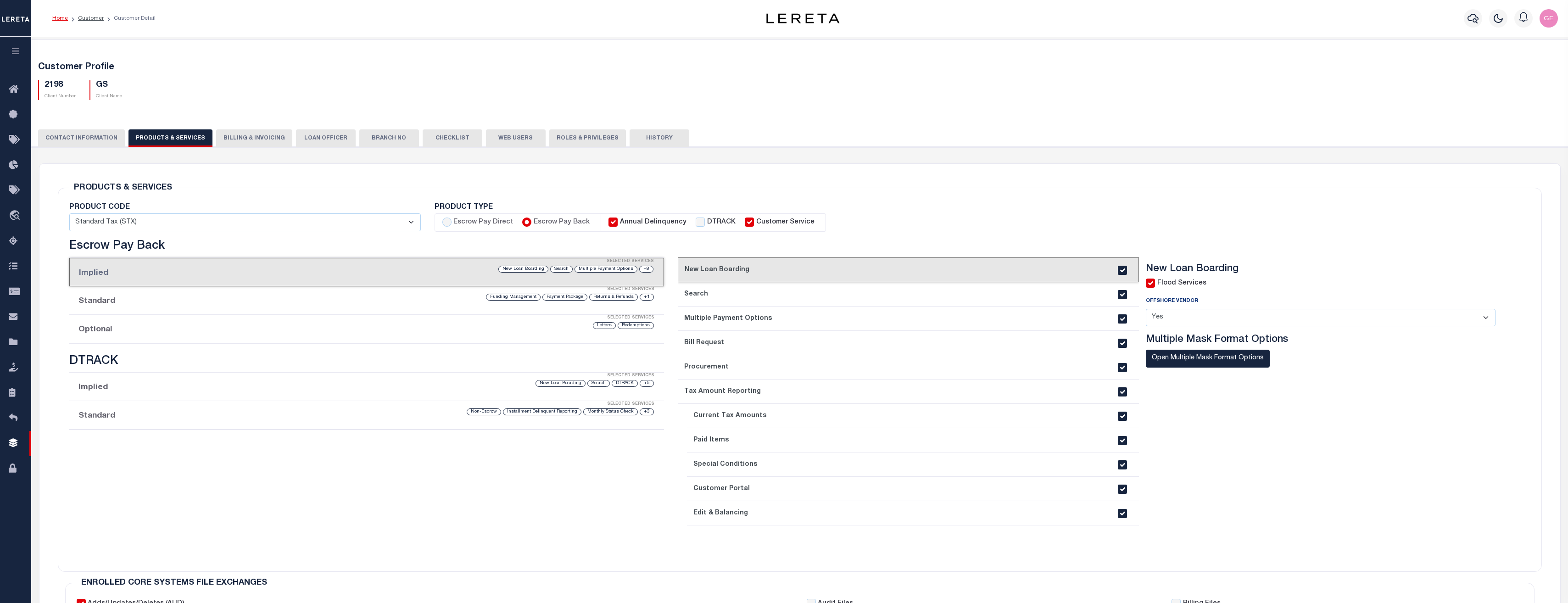
checkbox input "true"
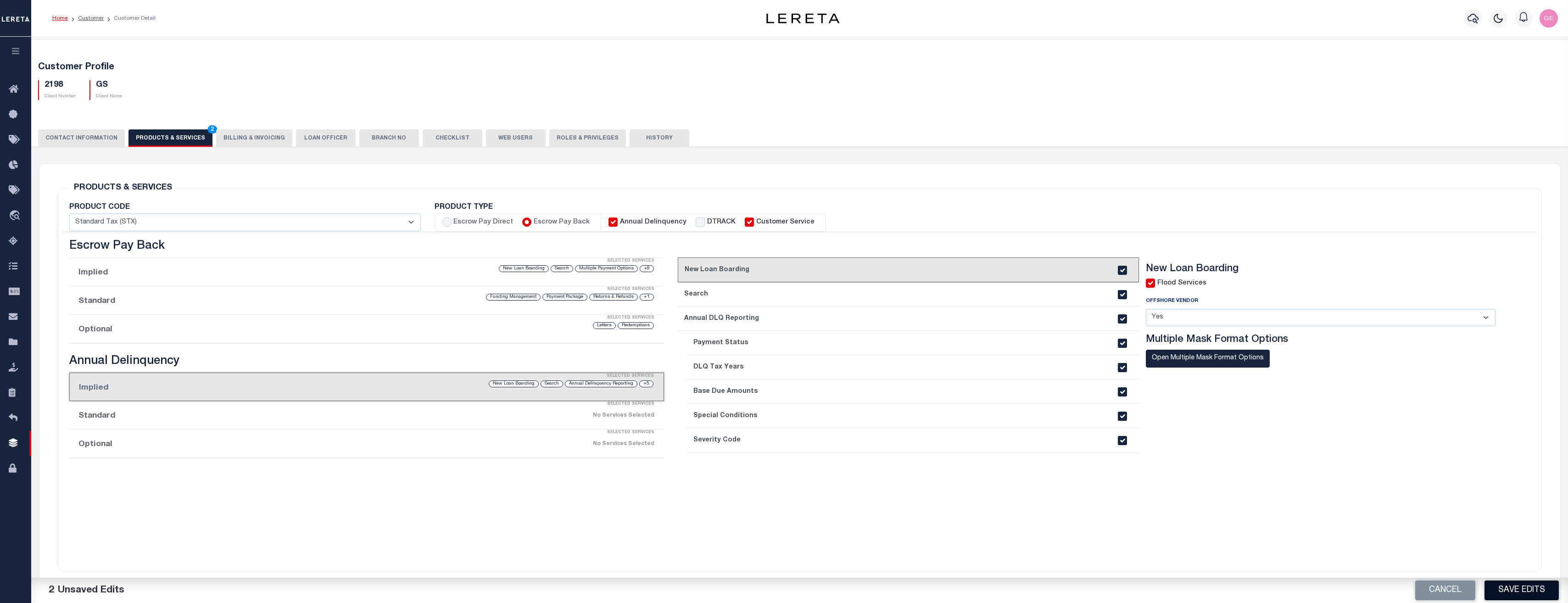
click at [1546, 586] on button "Save Edits" at bounding box center [1522, 590] width 75 height 20
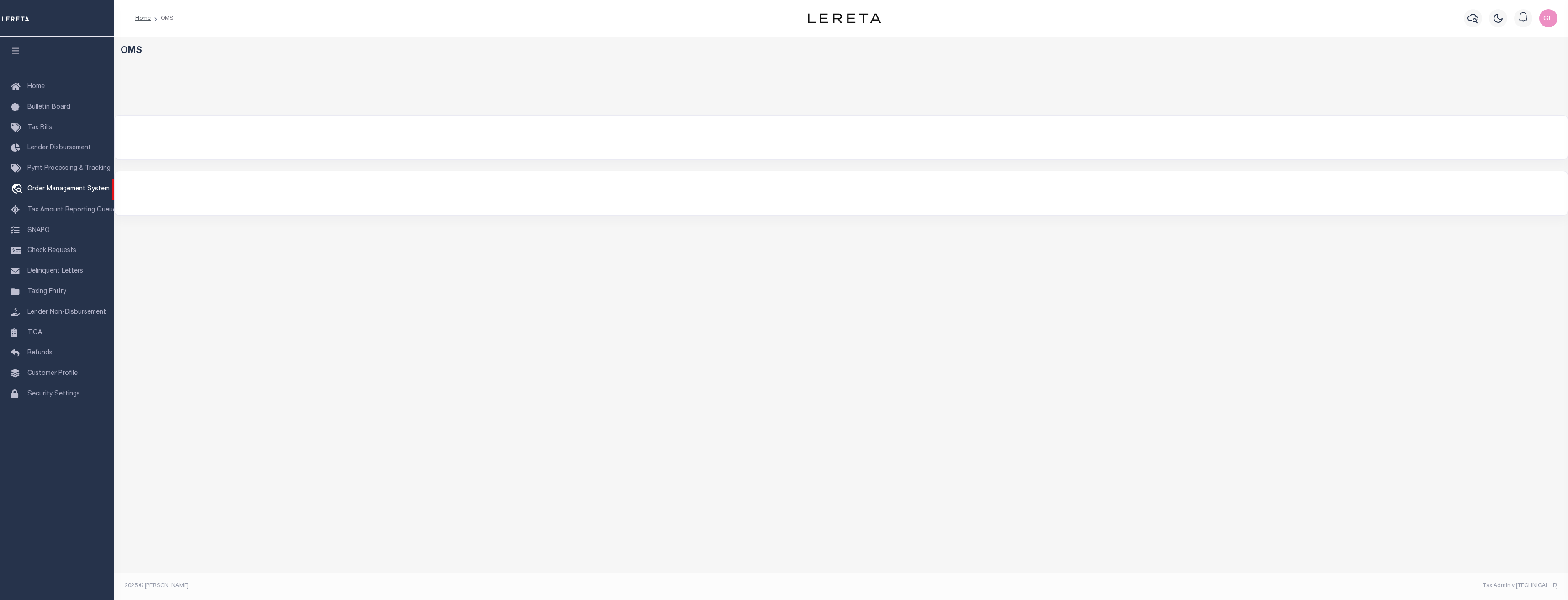
select select "200"
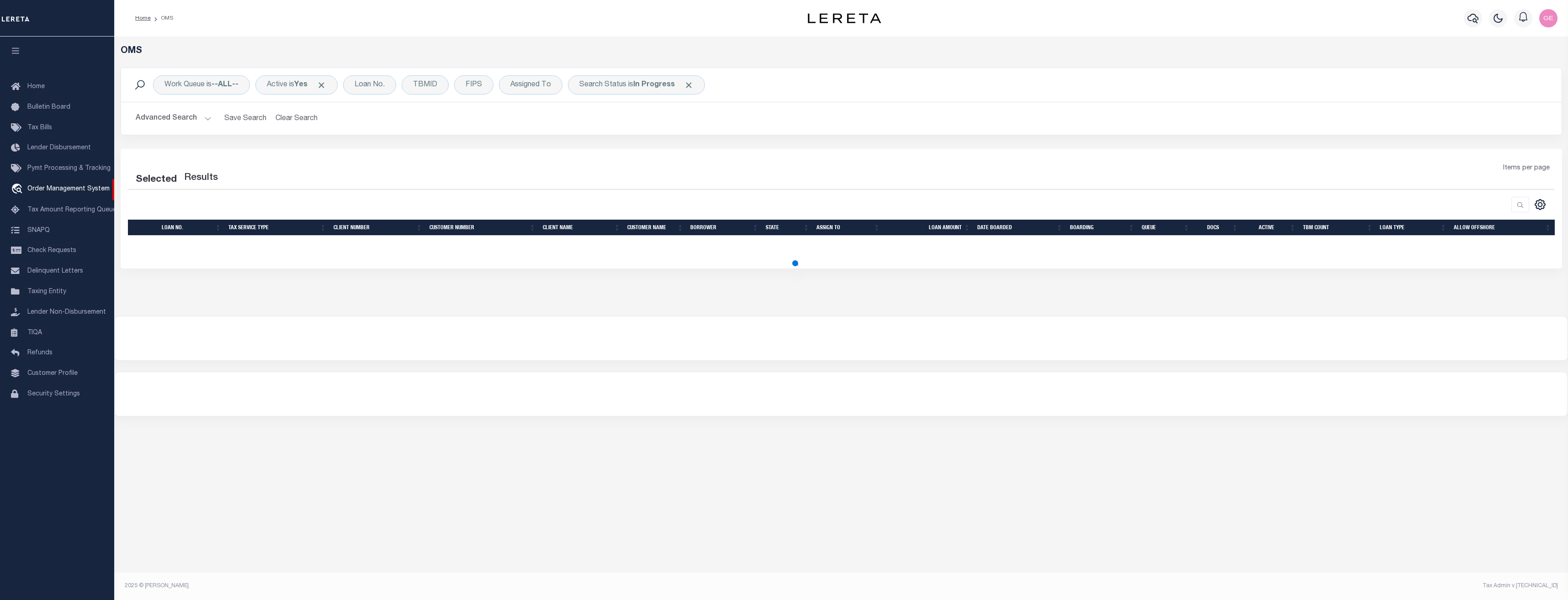
select select "200"
